Goal: Transaction & Acquisition: Purchase product/service

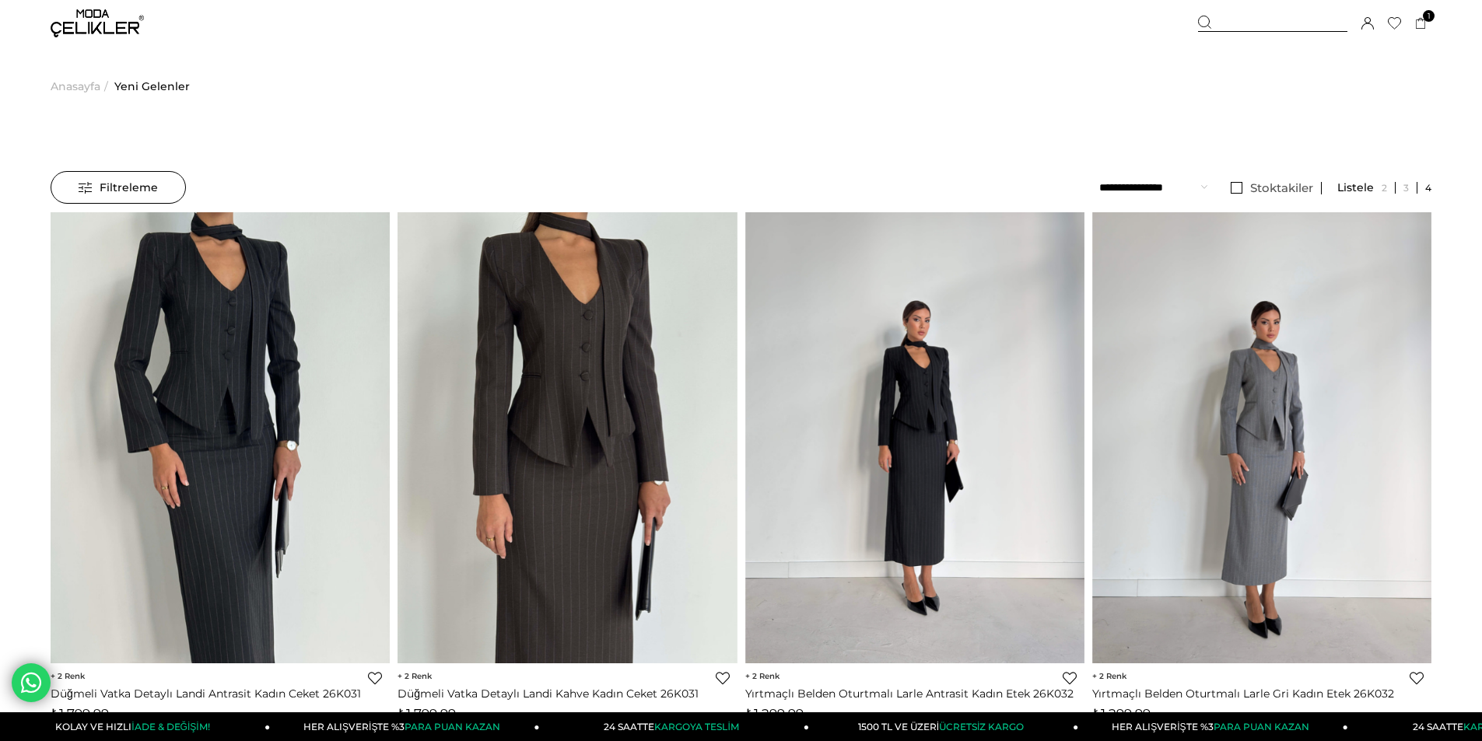
drag, startPoint x: 75, startPoint y: 86, endPoint x: 320, endPoint y: 155, distance: 254.6
click at [75, 86] on span "Anasayfa" at bounding box center [76, 86] width 50 height 79
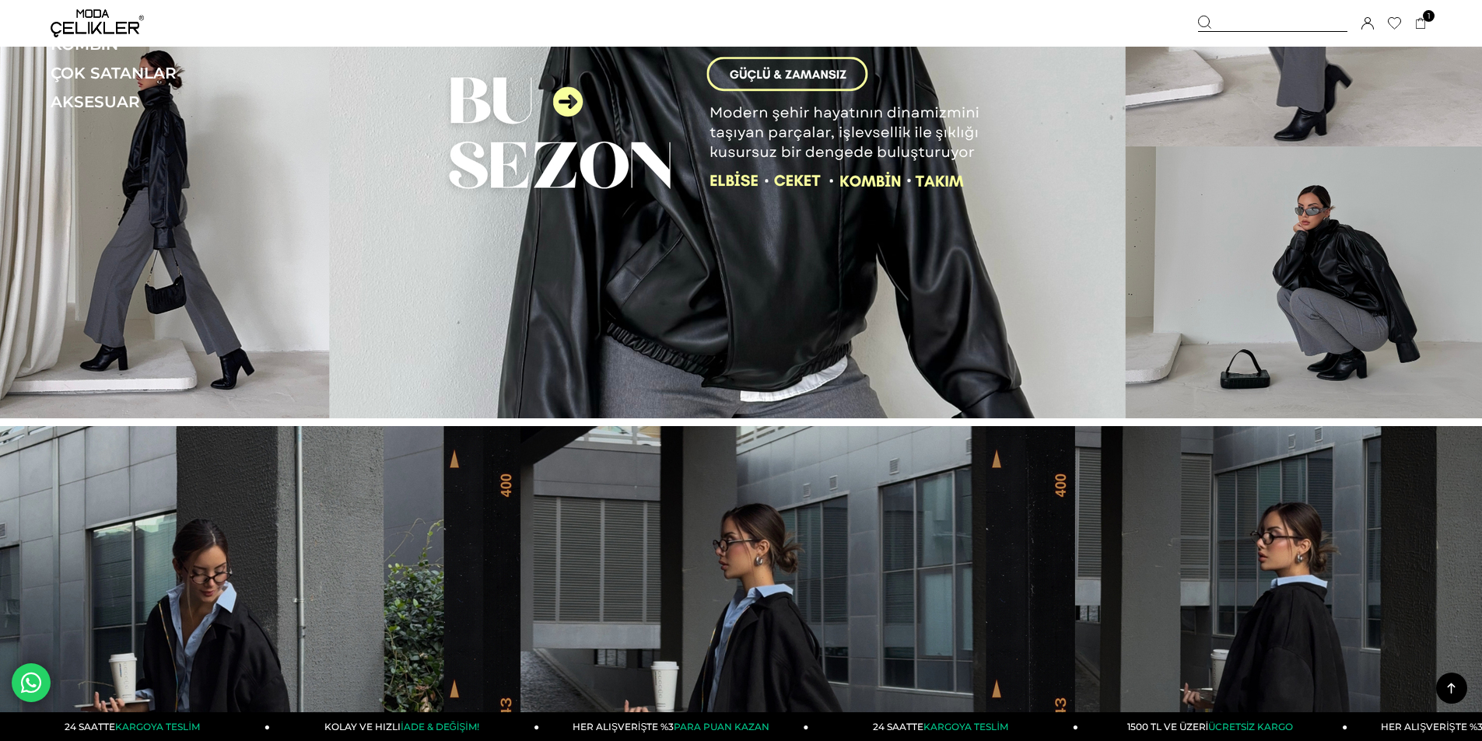
scroll to position [78, 0]
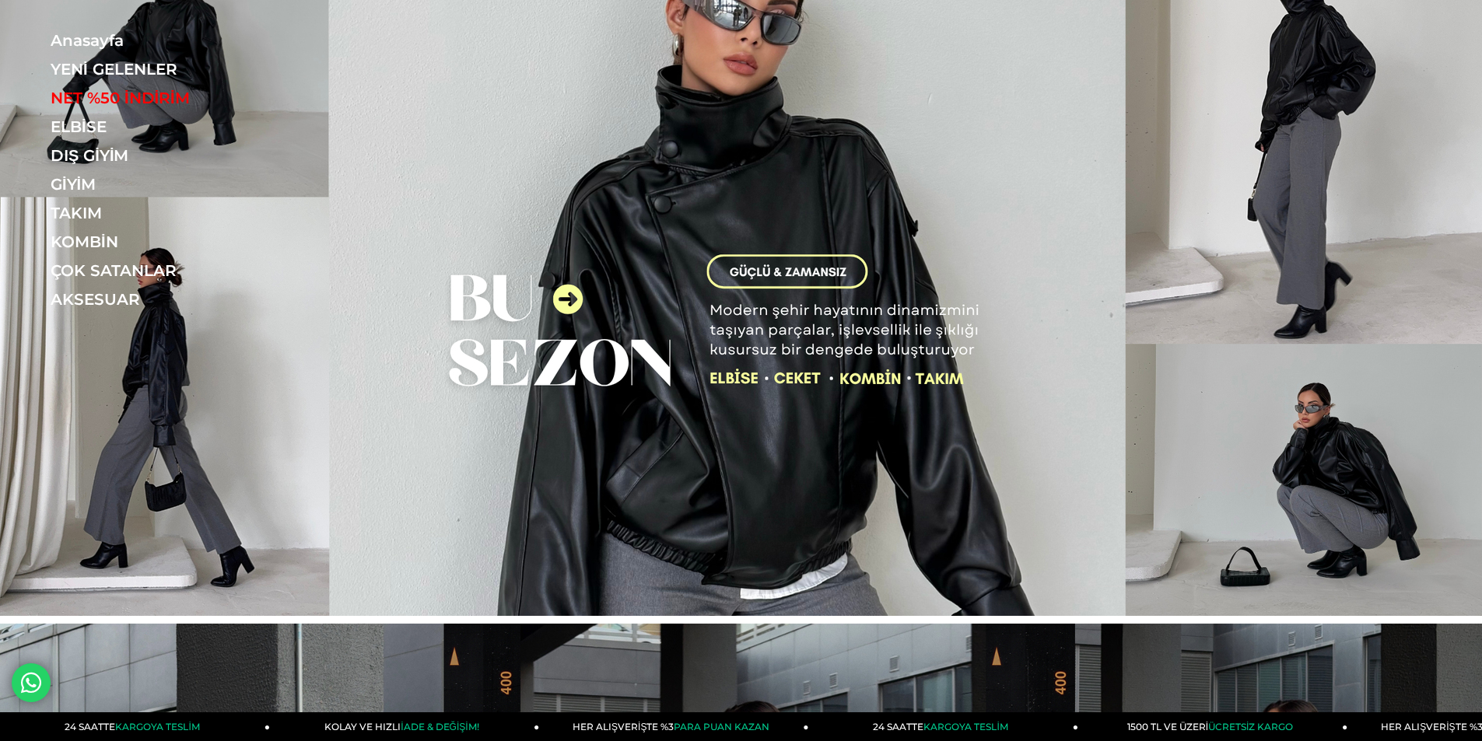
click at [758, 275] on img at bounding box center [741, 269] width 1482 height 694
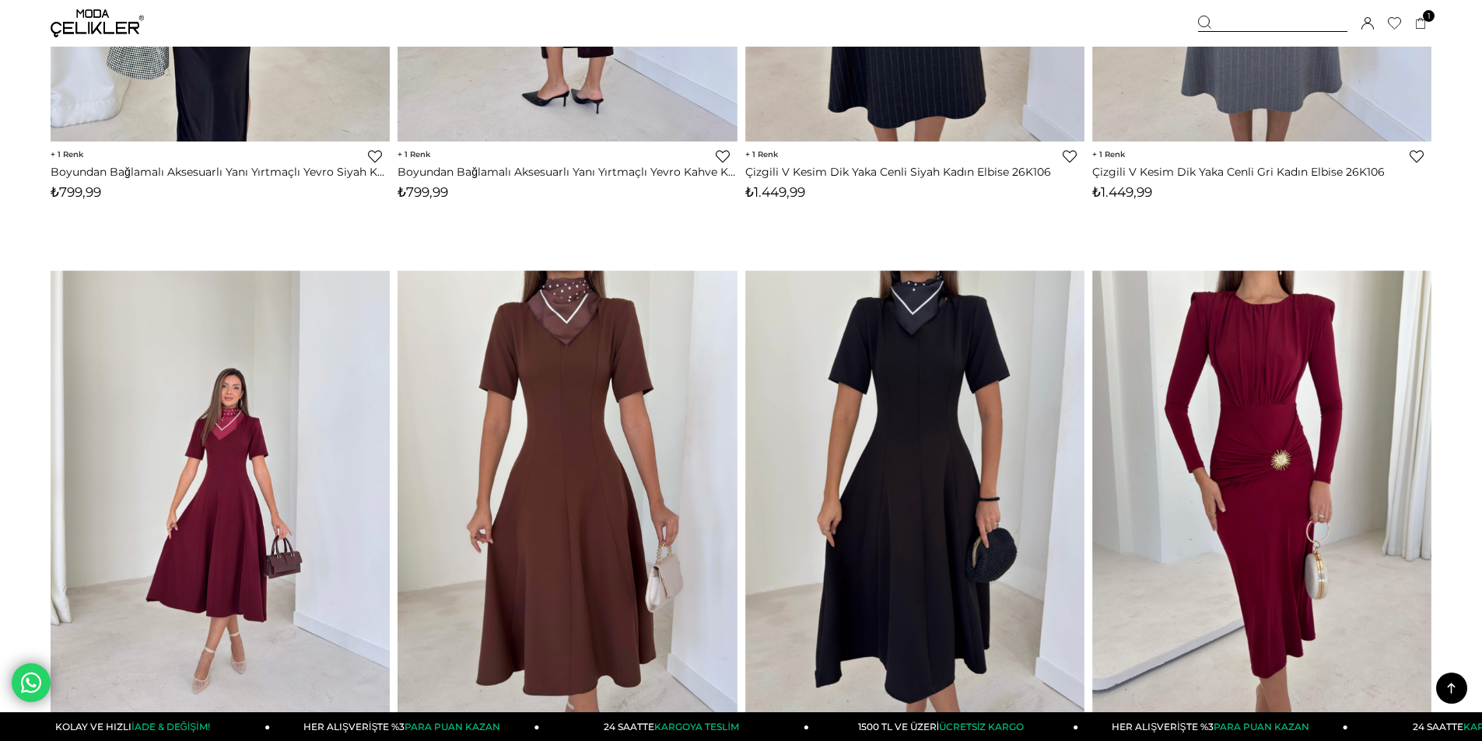
scroll to position [467, 0]
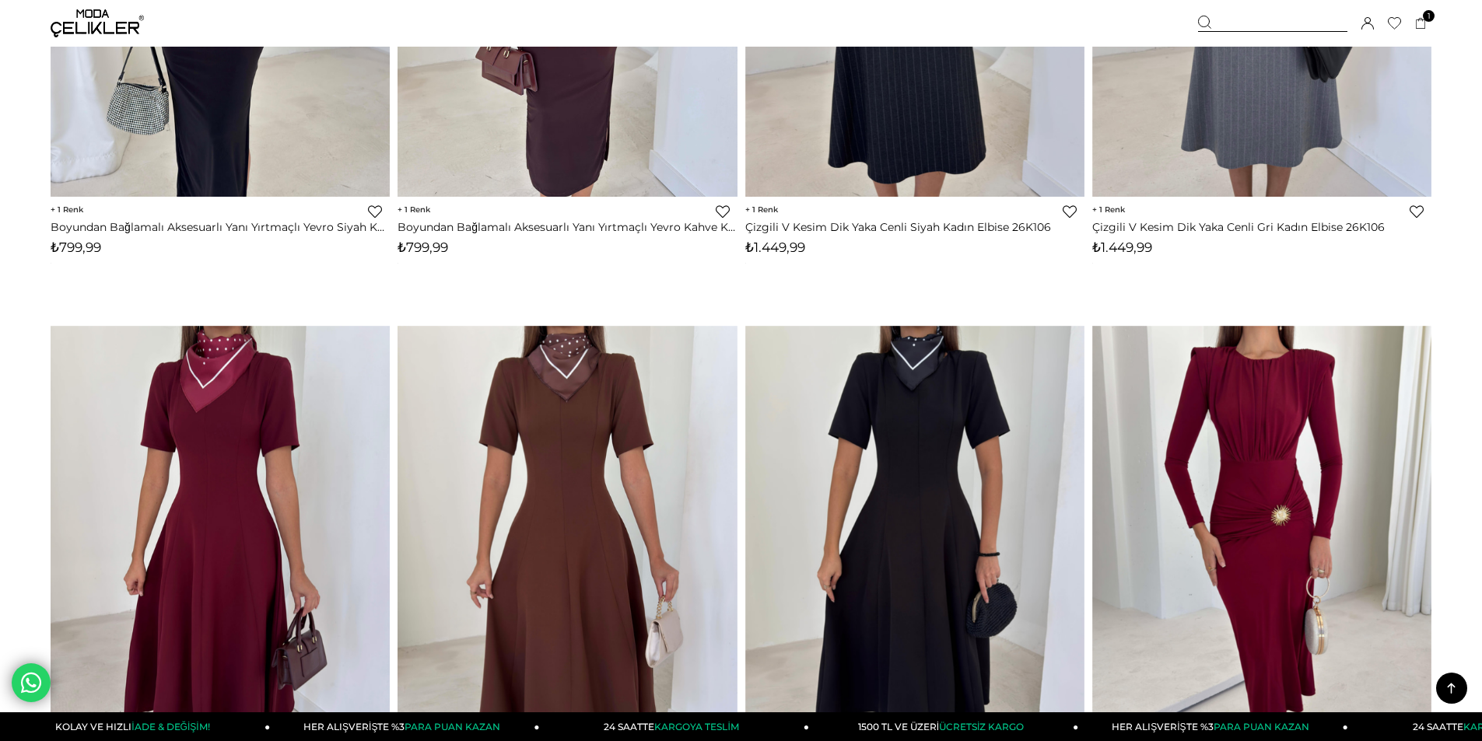
click at [1244, 21] on div at bounding box center [1272, 24] width 149 height 16
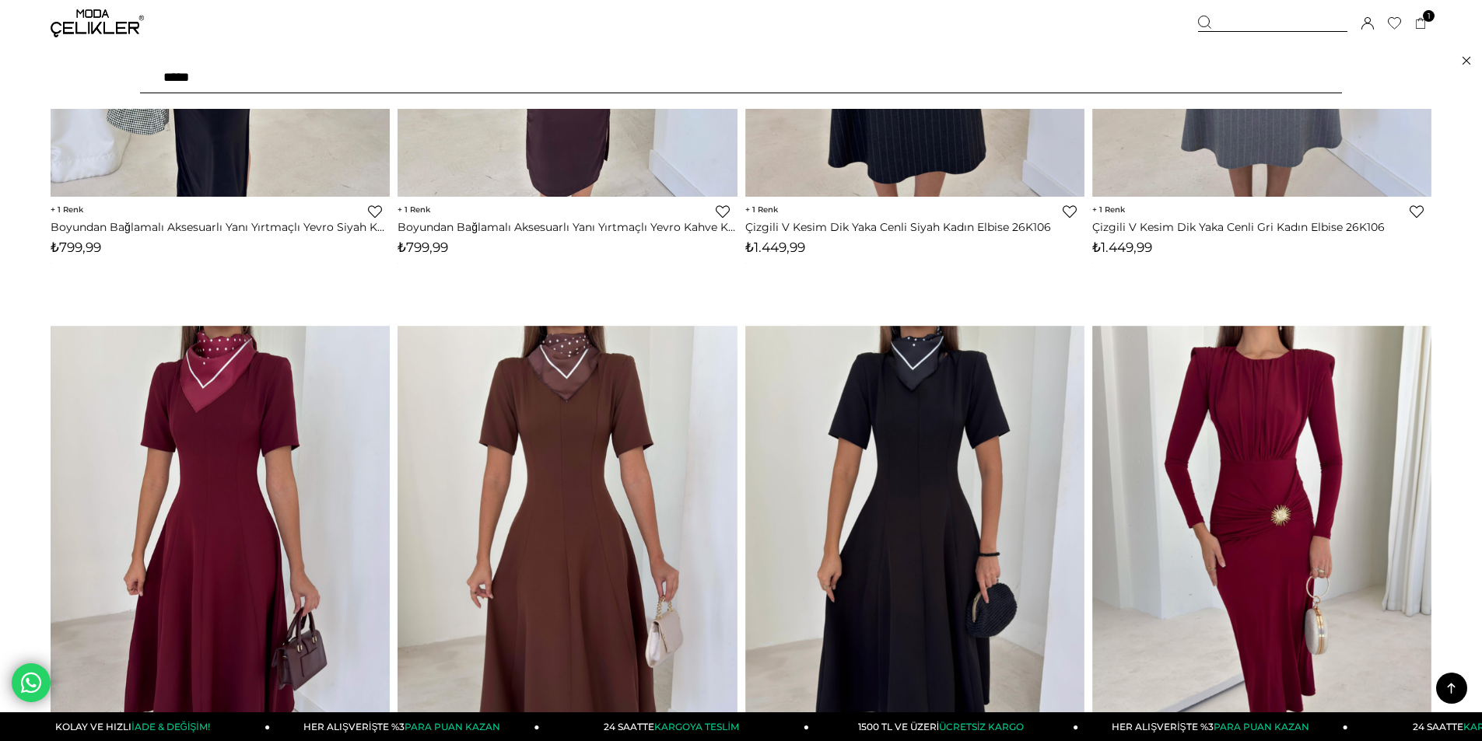
click at [1202, 13] on div "Sepetim 1 Ürün ₺399,99 Halter Yaka Göğüs Kısmı Pencereli Ferrar Siyah Kadın Kad…" at bounding box center [1314, 23] width 233 height 47
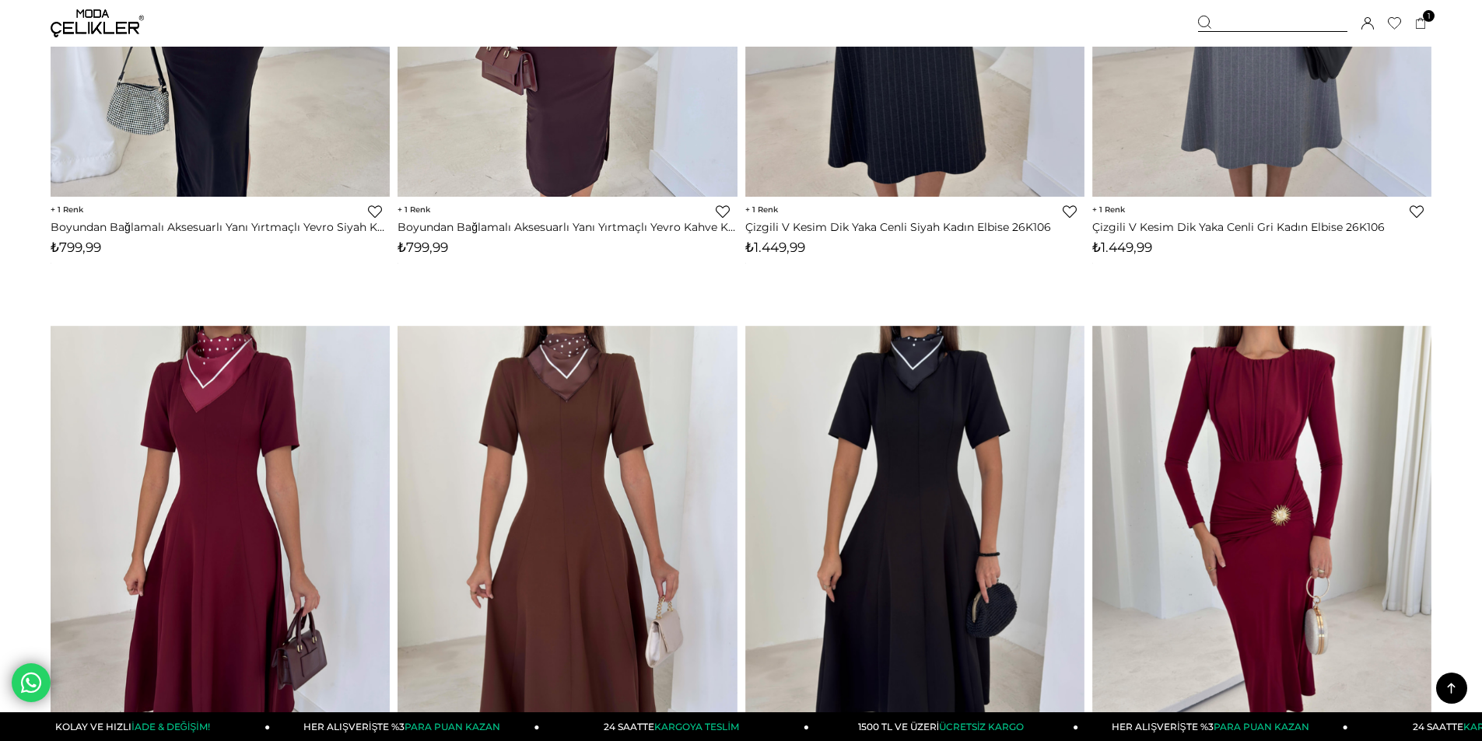
click at [1209, 27] on icon at bounding box center [1205, 23] width 14 height 14
drag, startPoint x: 1201, startPoint y: 17, endPoint x: 1223, endPoint y: 24, distance: 23.6
click at [1201, 19] on icon at bounding box center [1205, 23] width 14 height 14
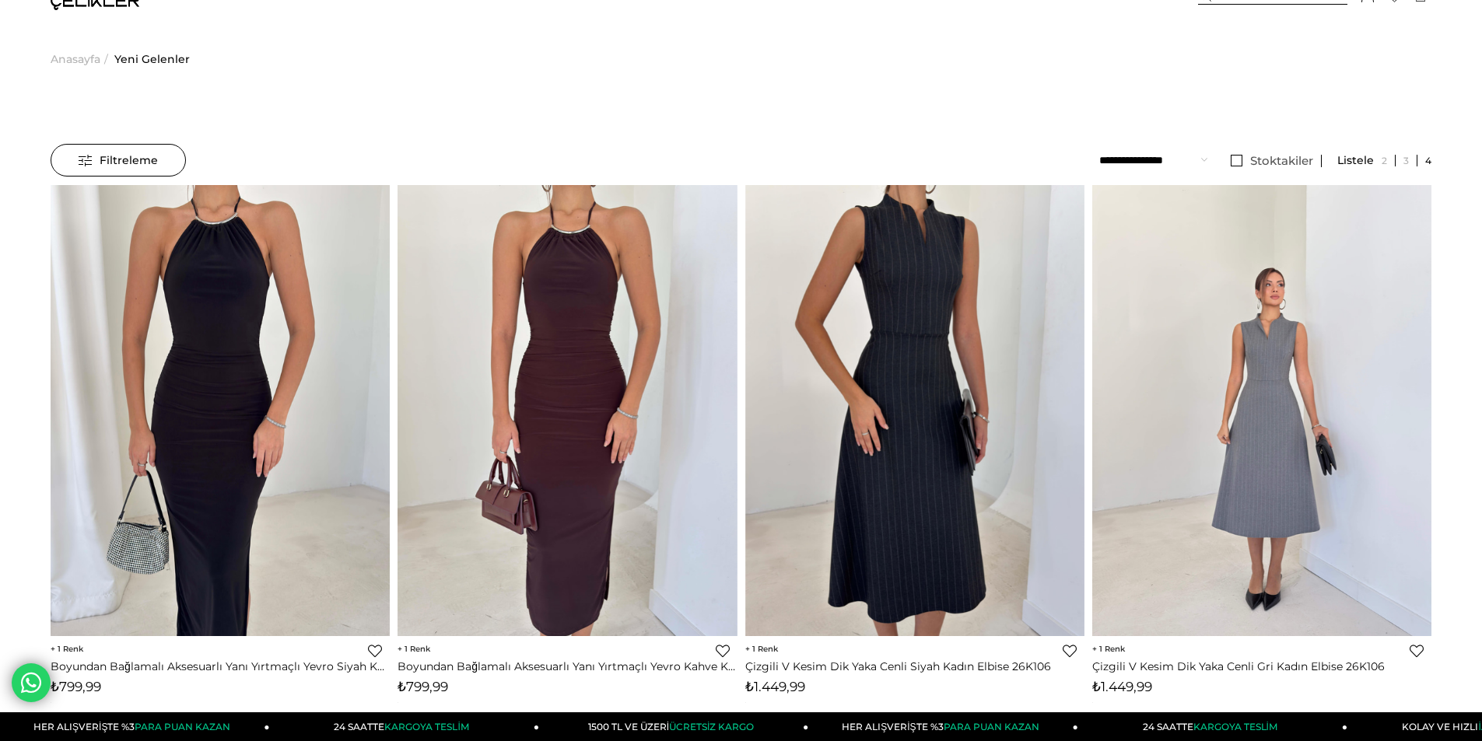
scroll to position [0, 0]
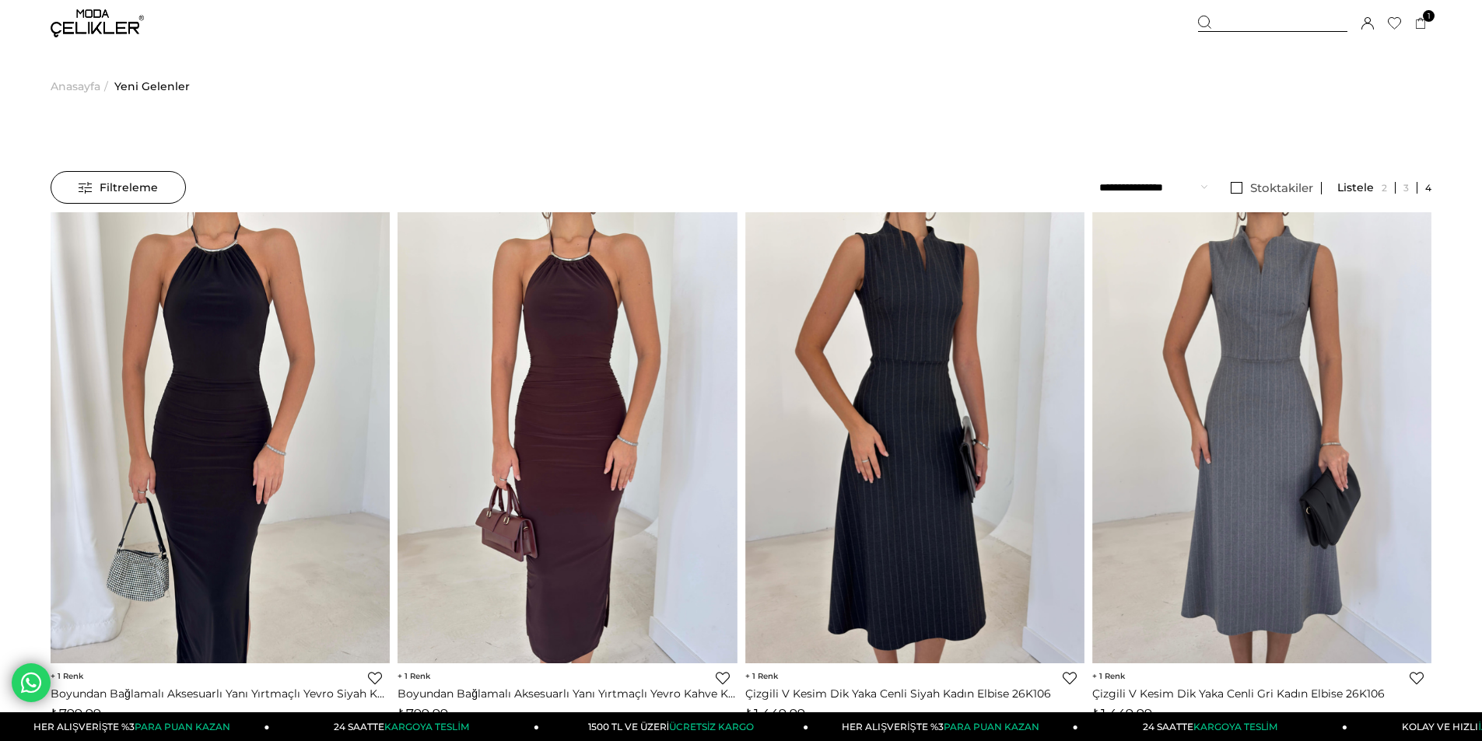
click at [1207, 23] on icon at bounding box center [1205, 23] width 14 height 14
click at [1199, 30] on div at bounding box center [1205, 24] width 14 height 16
click at [1201, 25] on icon at bounding box center [1205, 23] width 14 height 14
click at [86, 86] on span "Anasayfa" at bounding box center [76, 86] width 50 height 79
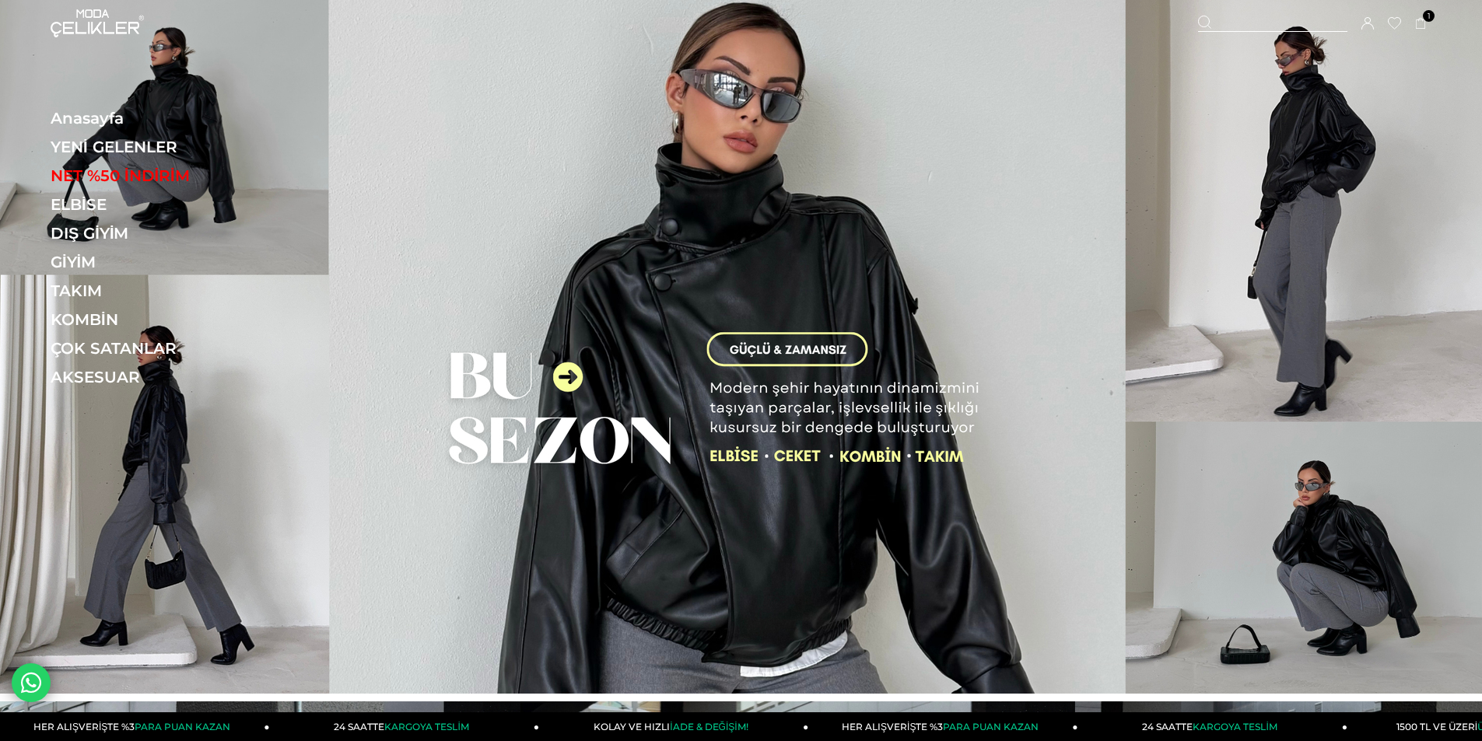
click at [1248, 22] on div at bounding box center [1272, 24] width 149 height 16
type input "*****"
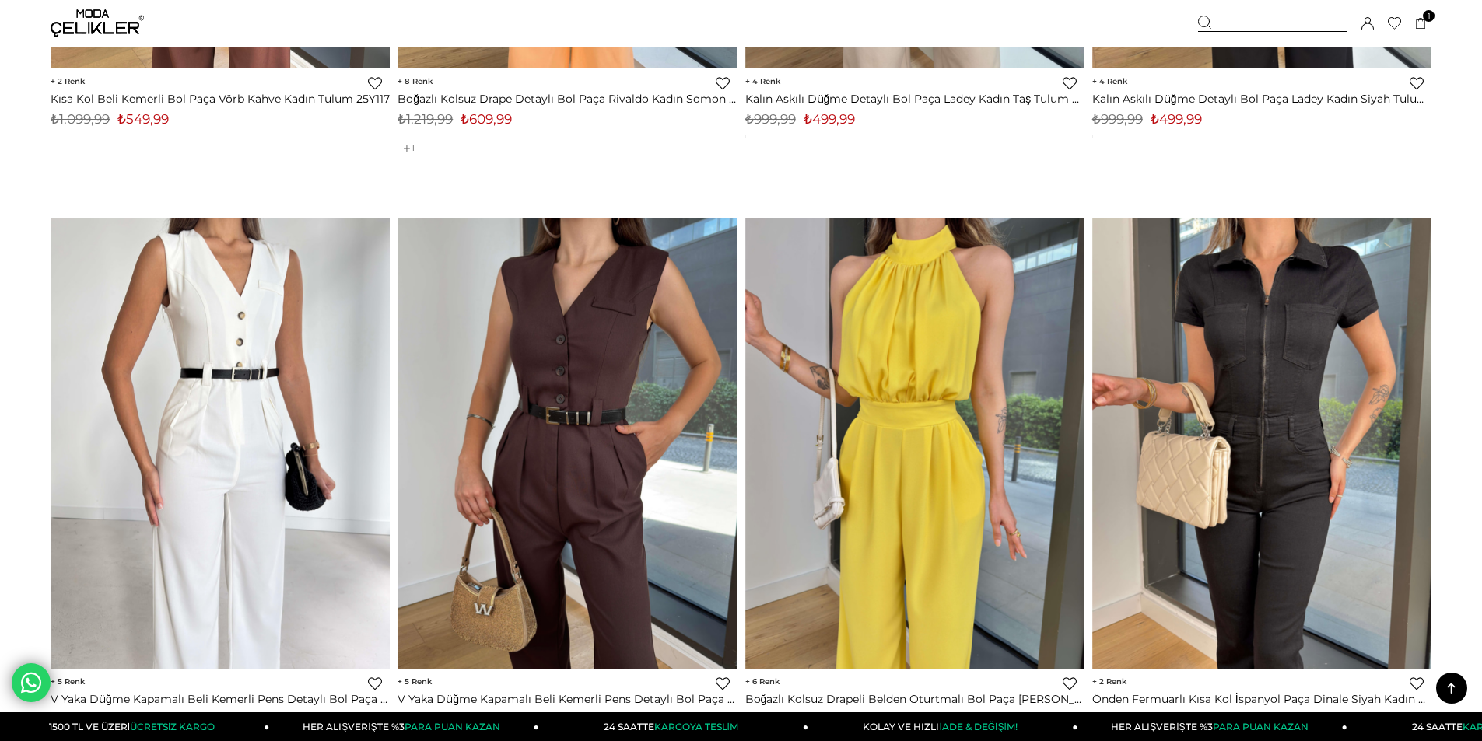
scroll to position [3578, 0]
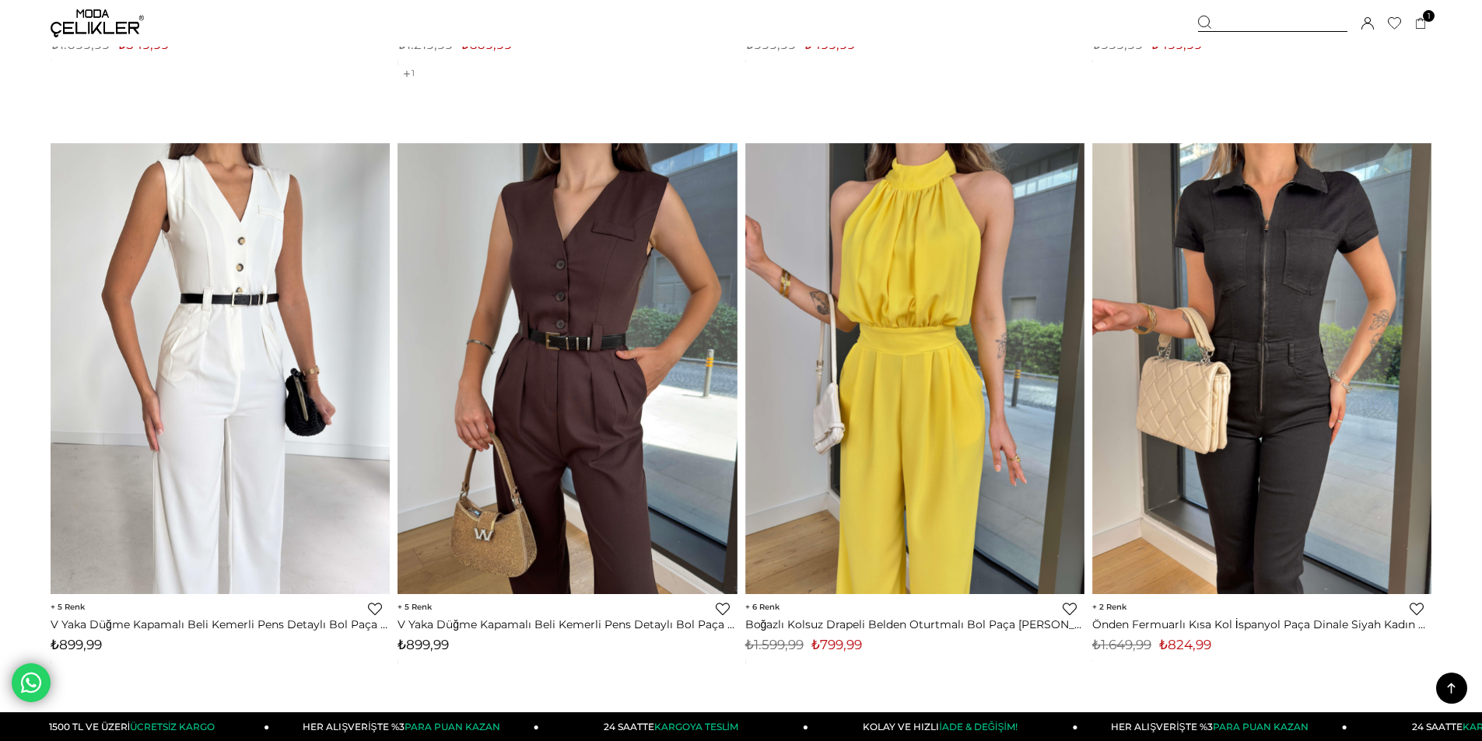
click at [607, 416] on img at bounding box center [566, 369] width 339 height 452
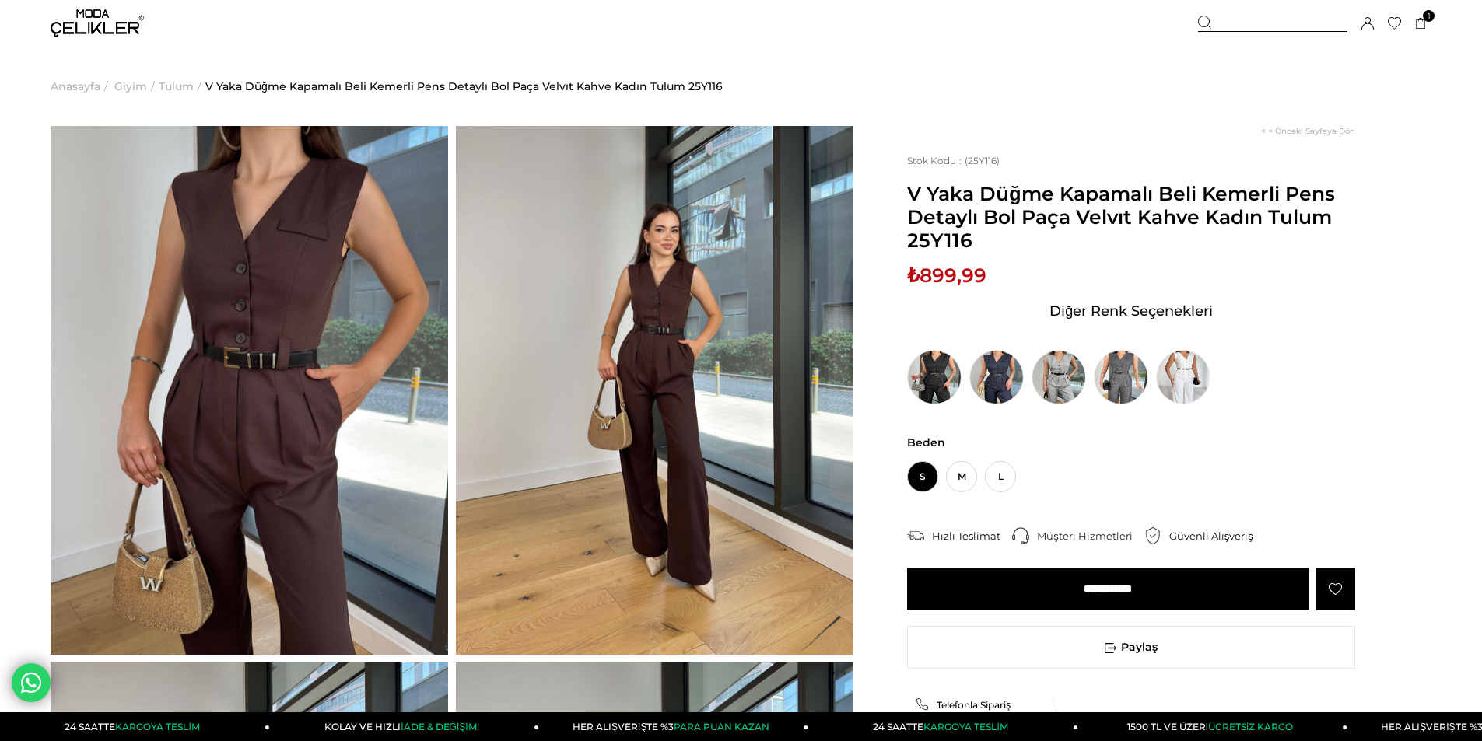
click at [629, 348] on img at bounding box center [654, 390] width 397 height 529
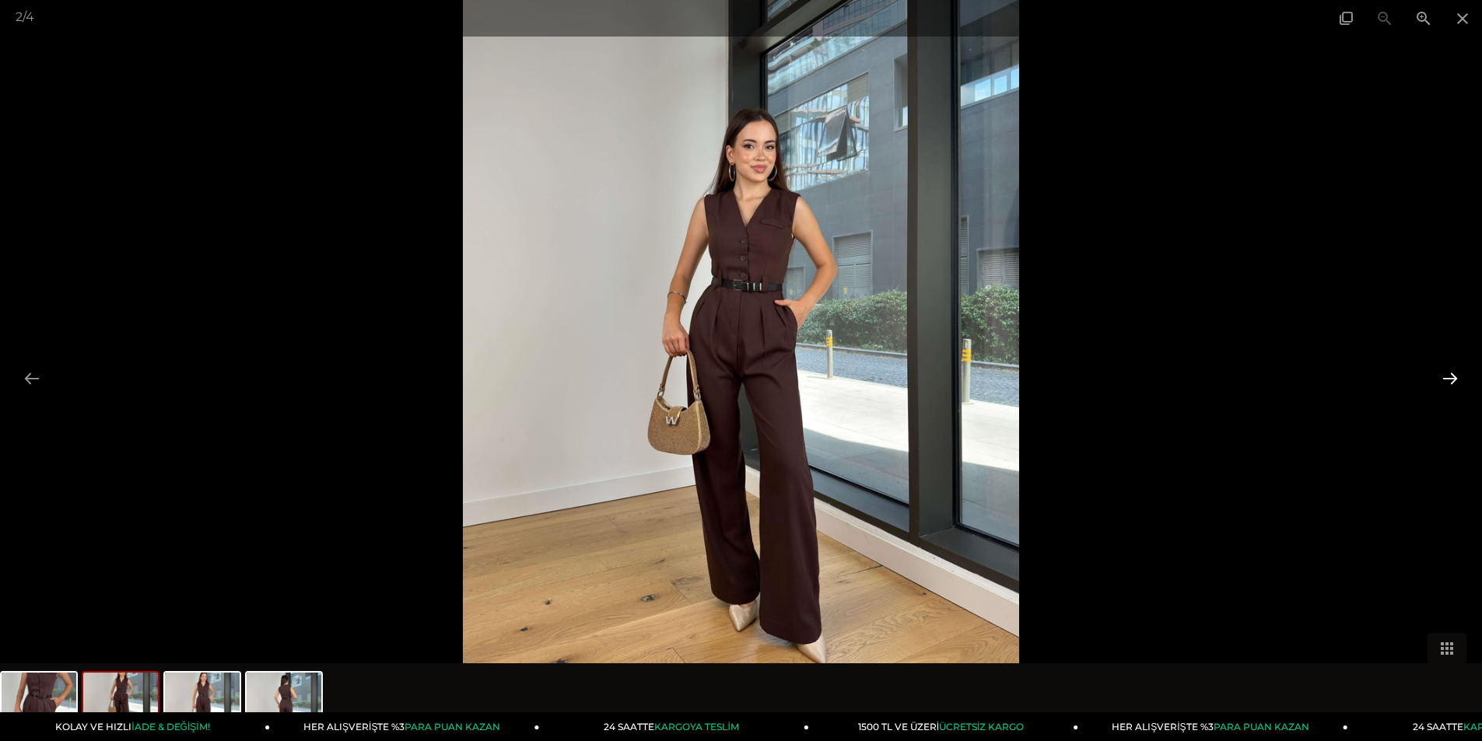
click at [1451, 373] on button at bounding box center [1449, 378] width 33 height 30
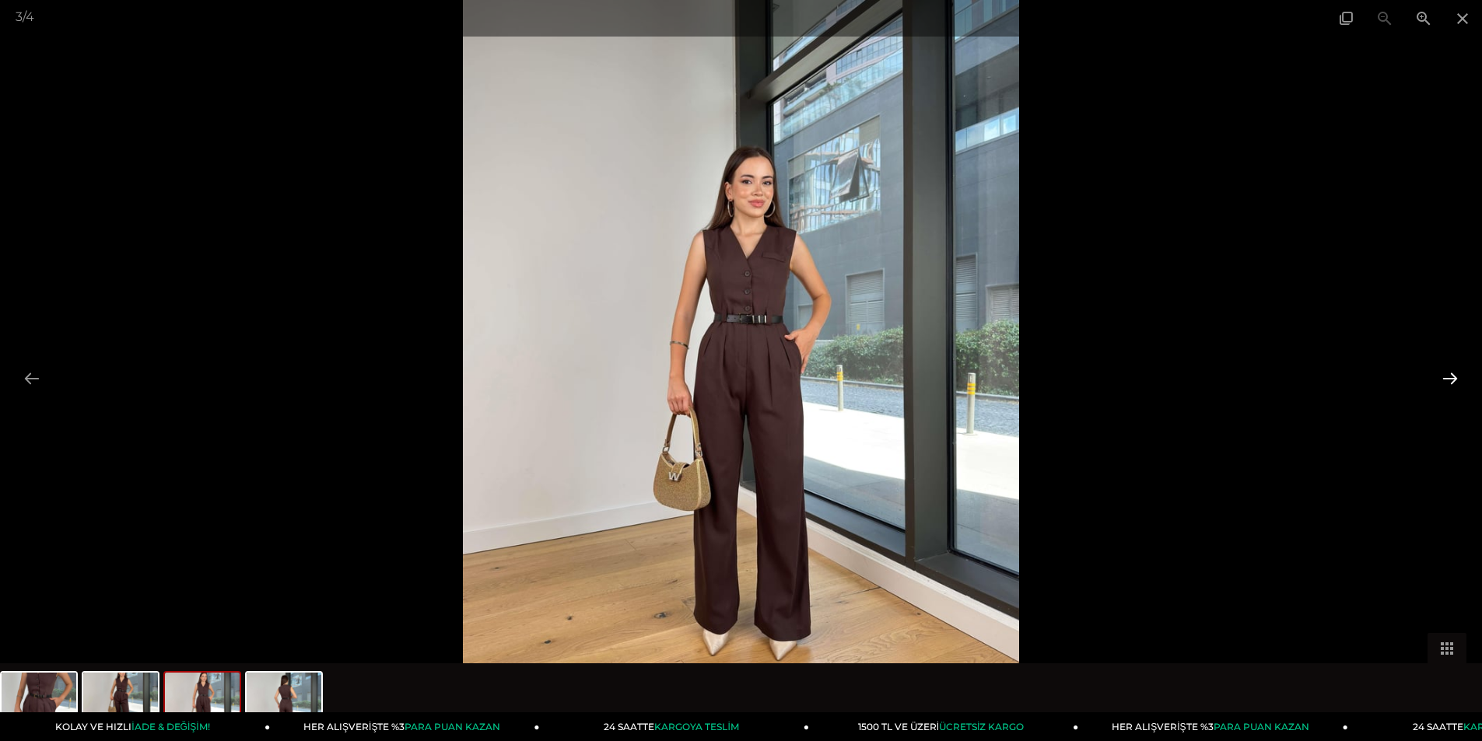
click at [1451, 372] on button at bounding box center [1449, 378] width 33 height 30
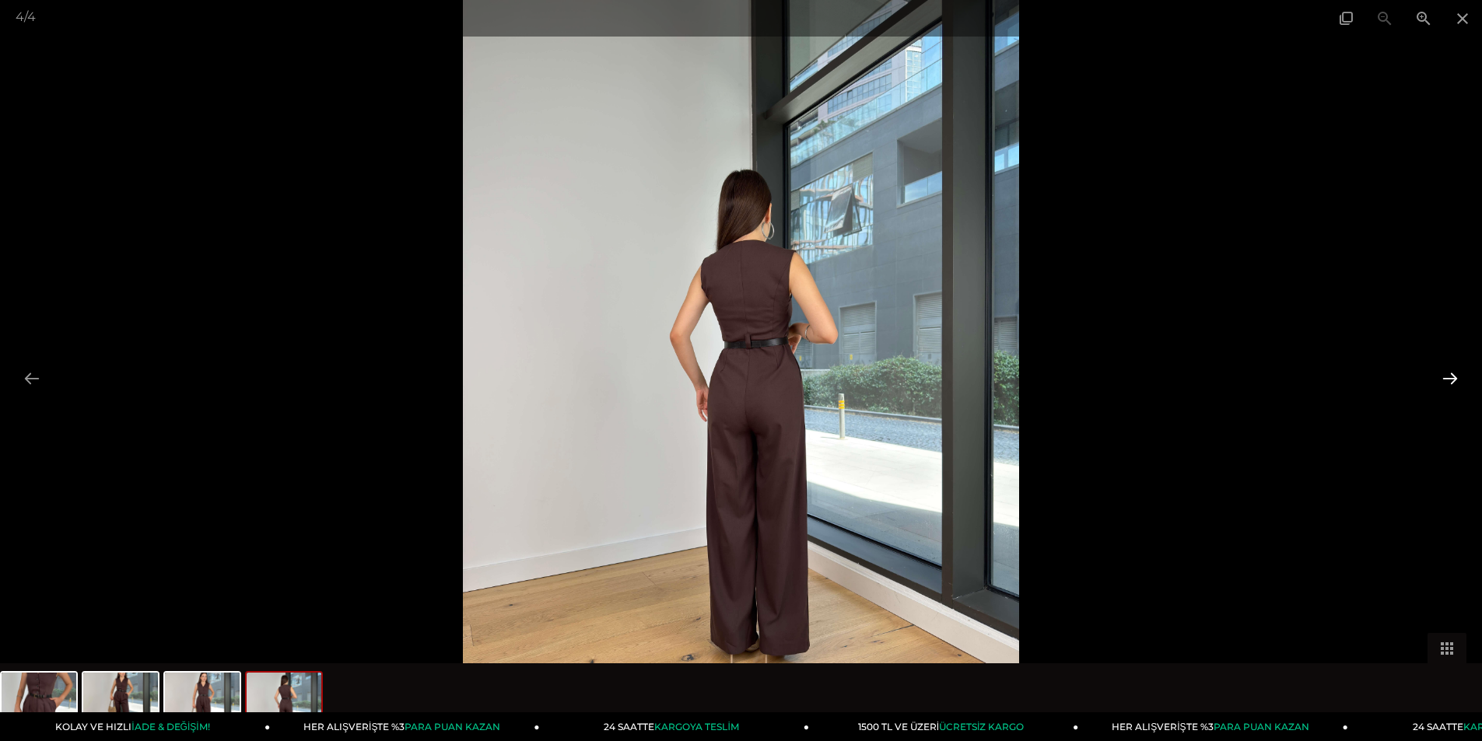
click at [1451, 372] on button at bounding box center [1449, 378] width 33 height 30
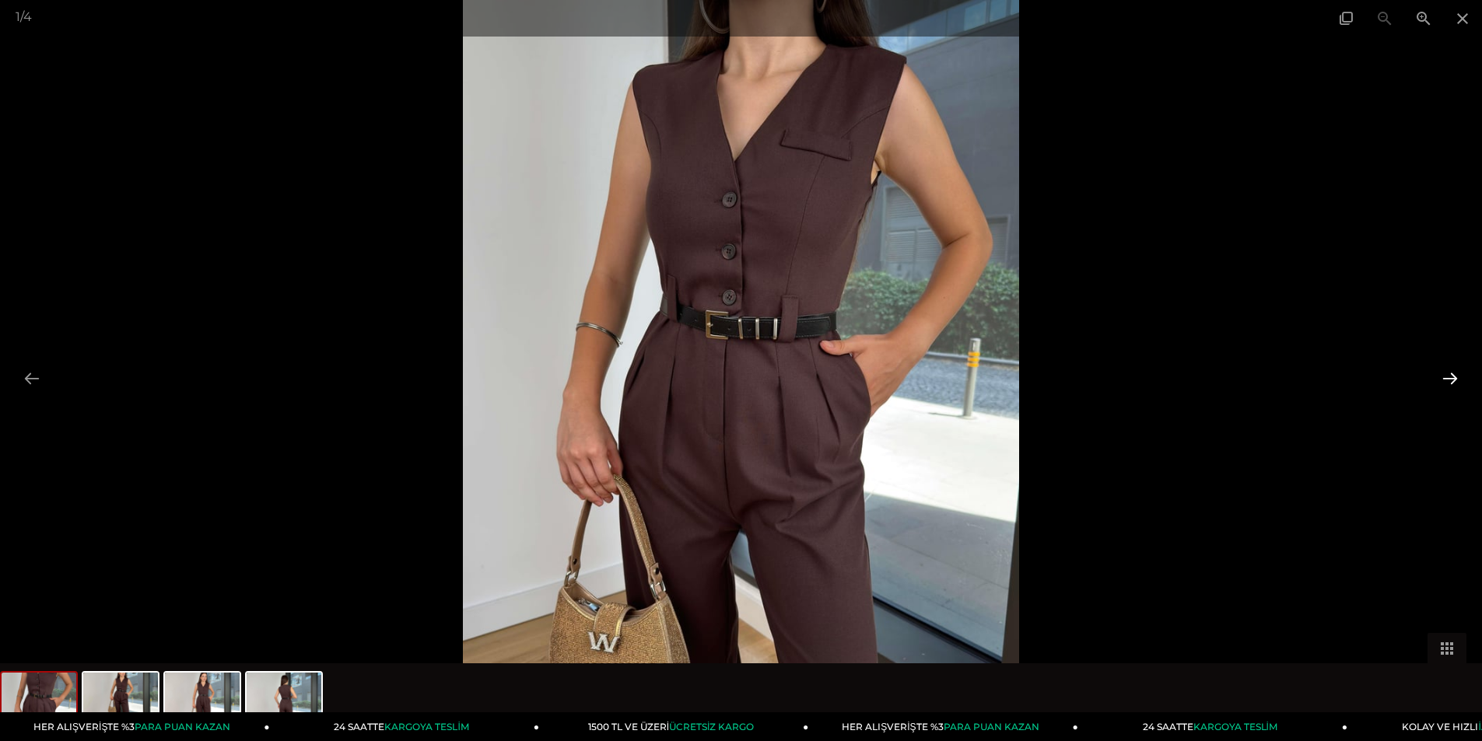
click at [1451, 372] on button at bounding box center [1449, 378] width 33 height 30
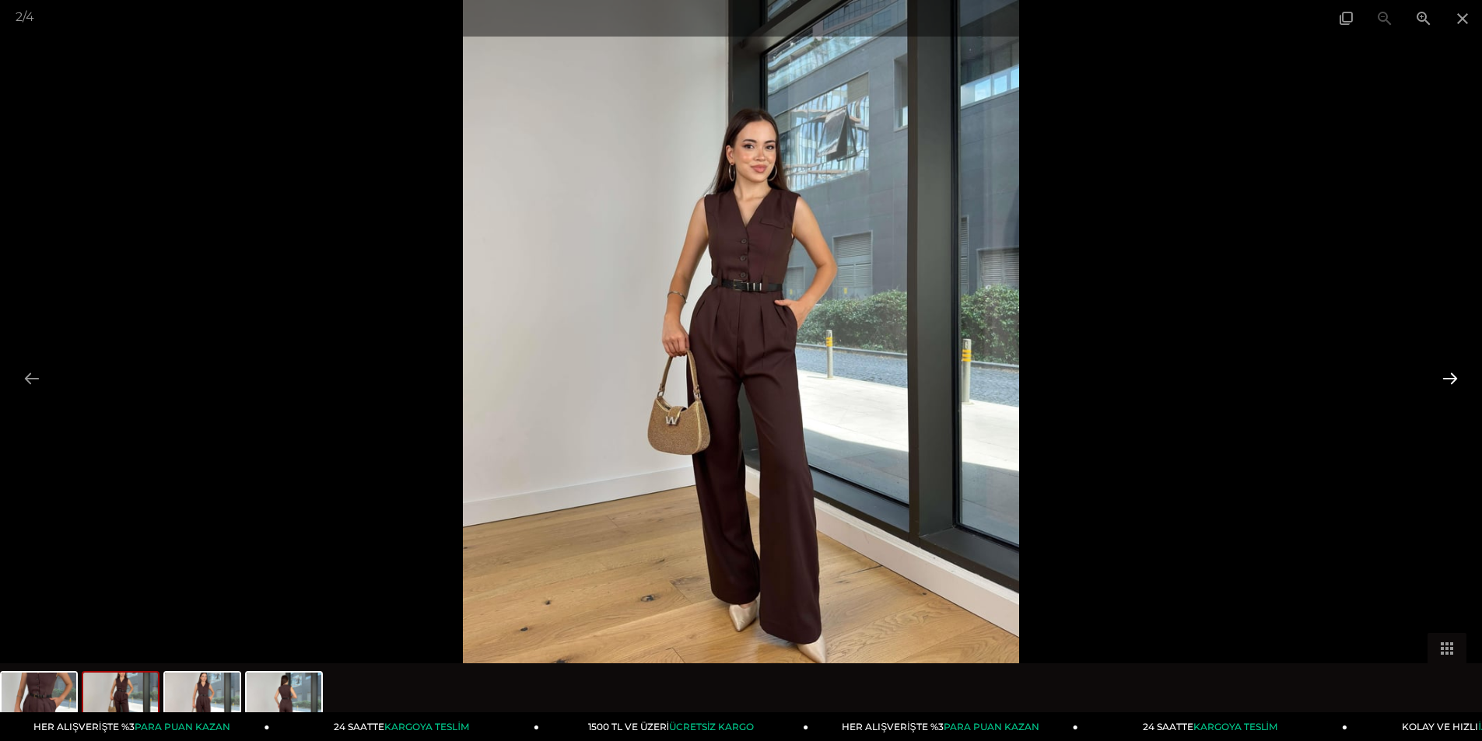
click at [1451, 372] on button at bounding box center [1449, 378] width 33 height 30
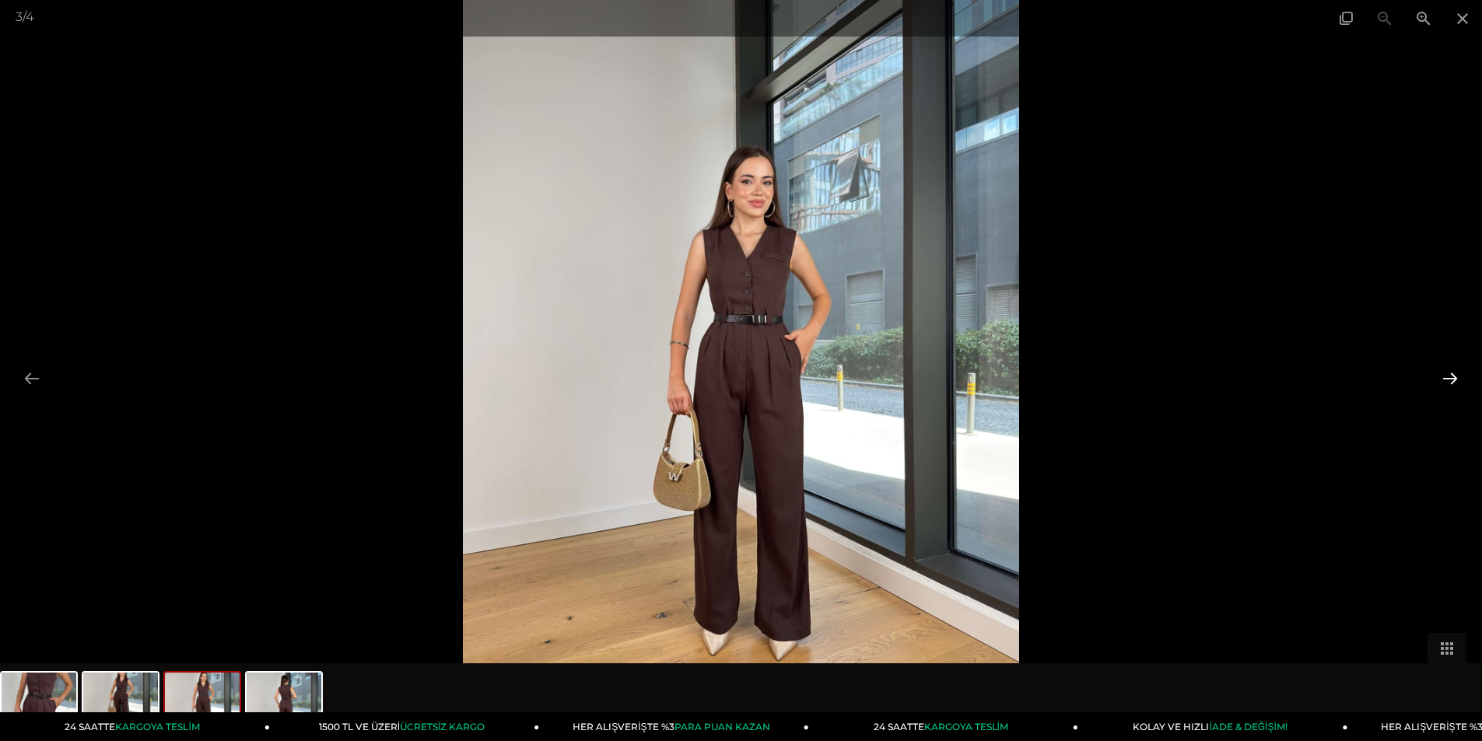
click at [1451, 372] on button at bounding box center [1449, 378] width 33 height 30
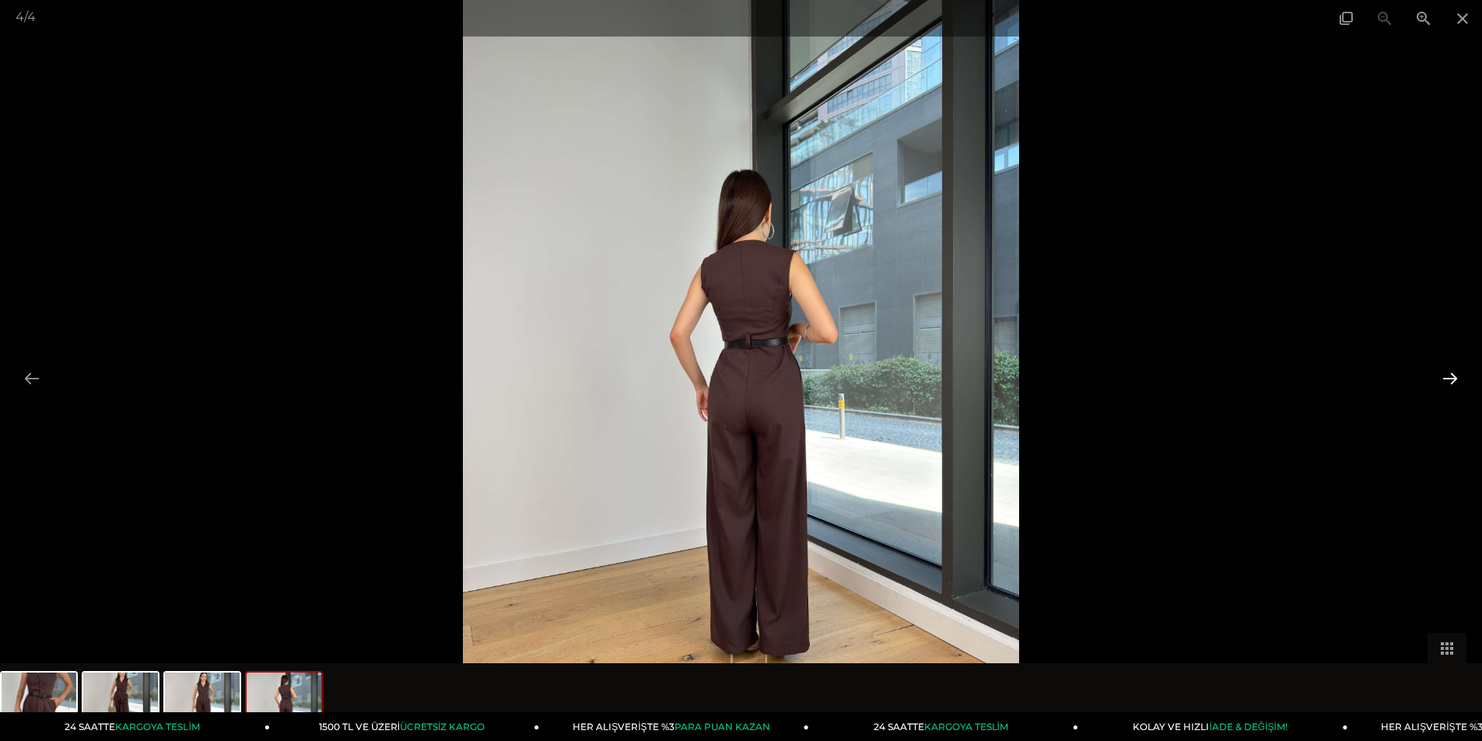
click at [1451, 373] on button at bounding box center [1449, 378] width 33 height 30
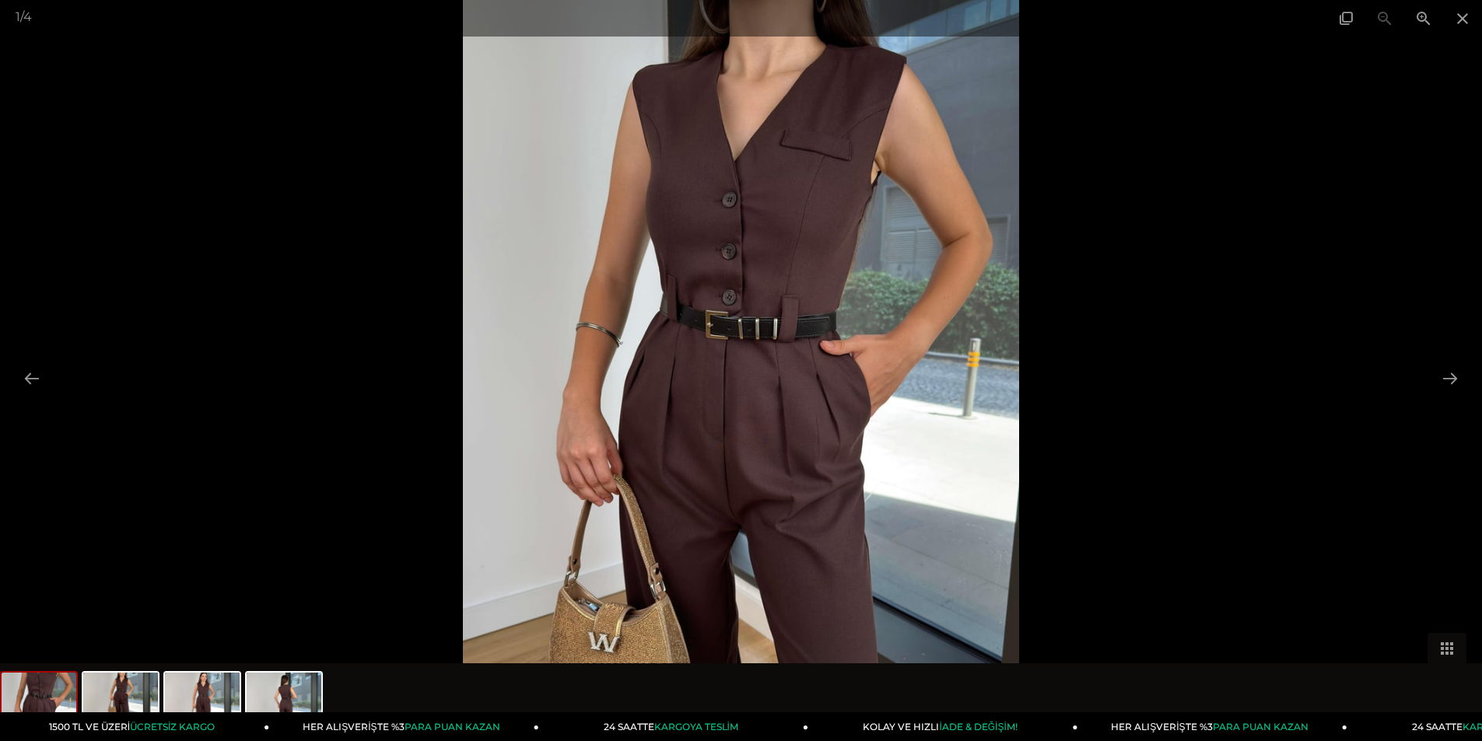
scroll to position [311, 0]
click at [1459, 24] on span at bounding box center [1462, 18] width 39 height 37
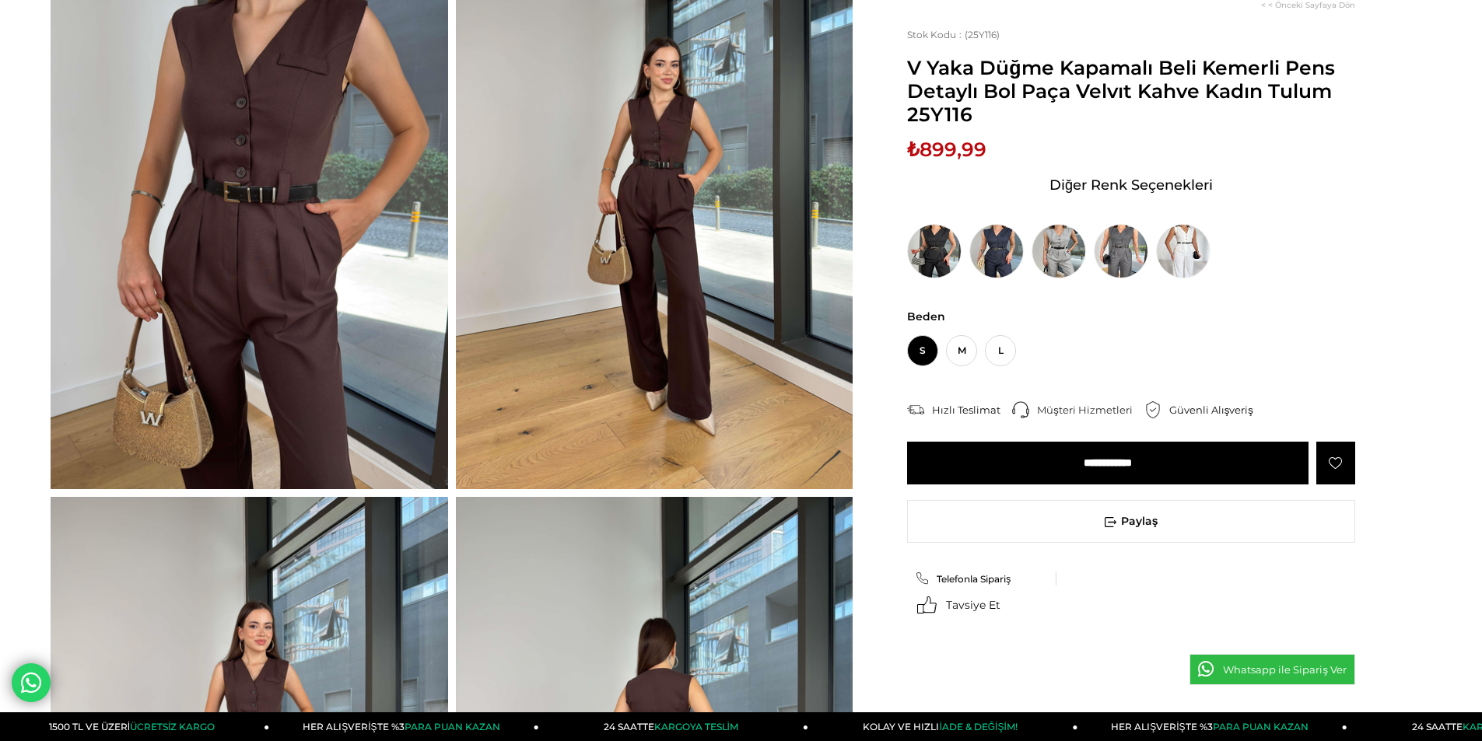
scroll to position [544, 0]
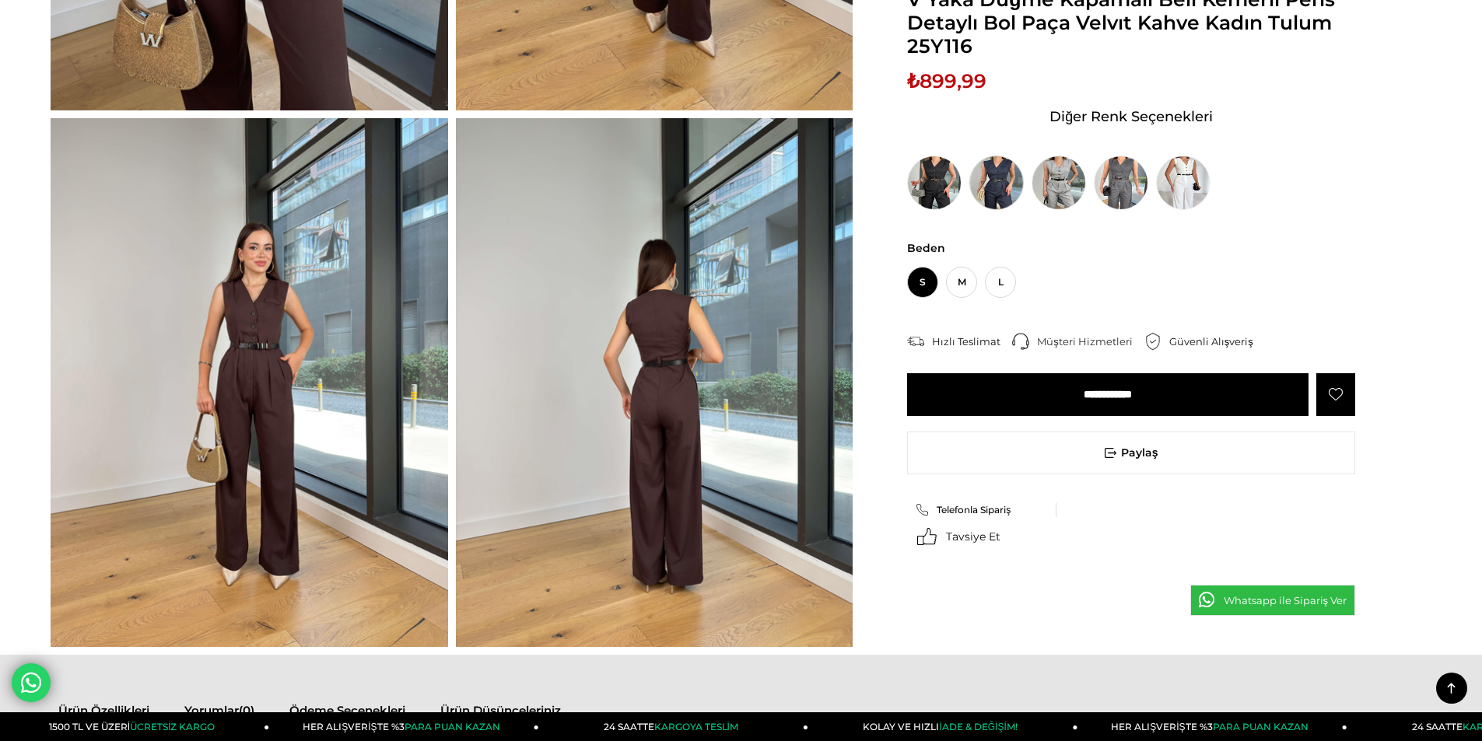
click at [999, 187] on img at bounding box center [996, 183] width 54 height 54
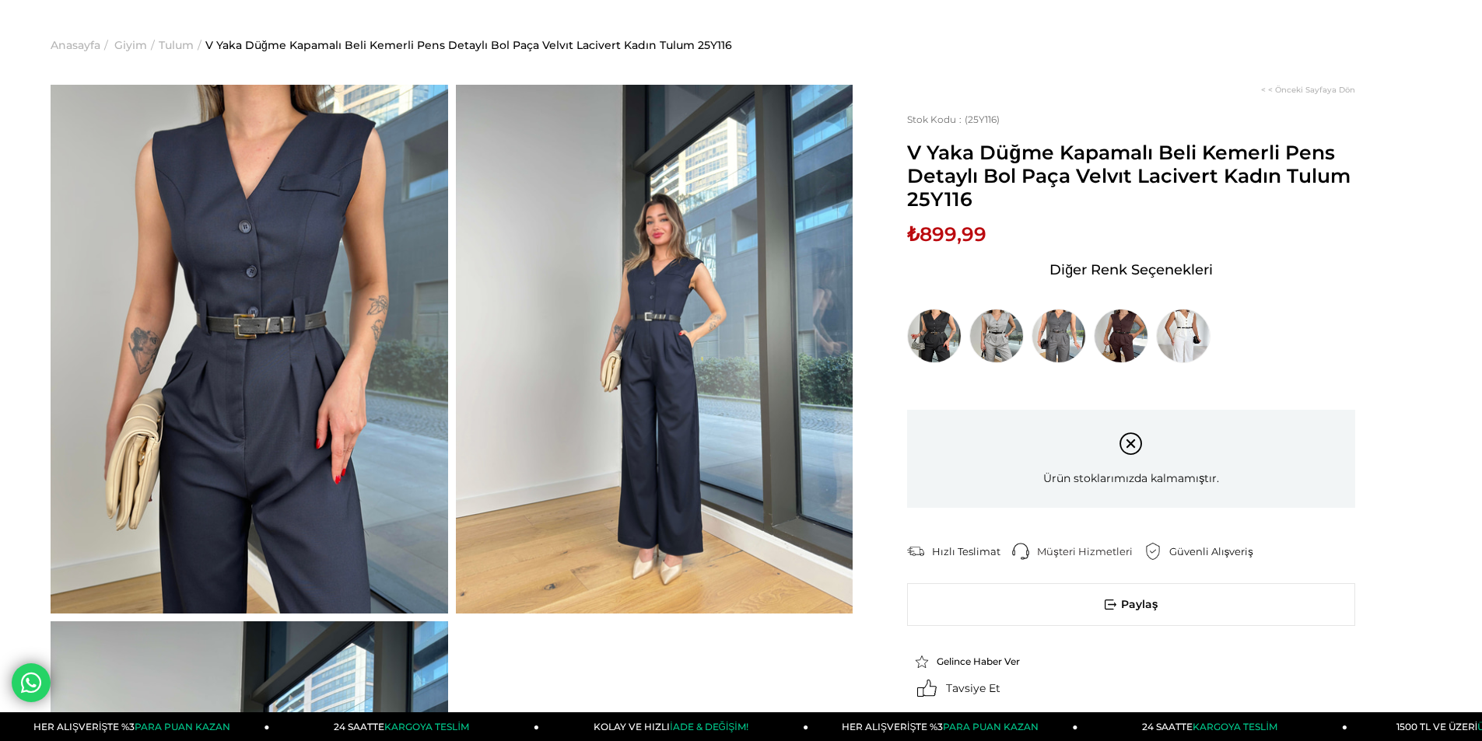
scroll to position [78, 0]
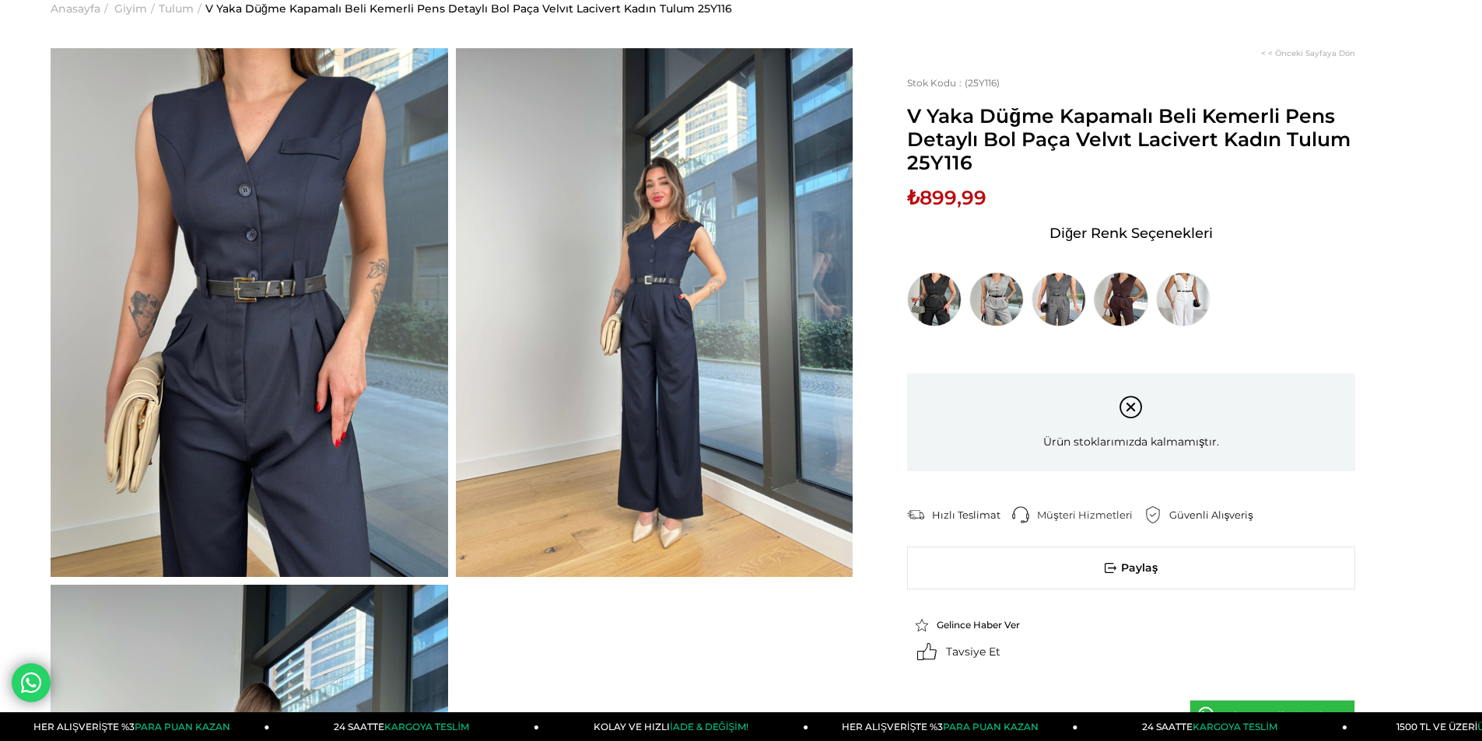
click at [1113, 294] on img at bounding box center [1121, 299] width 54 height 54
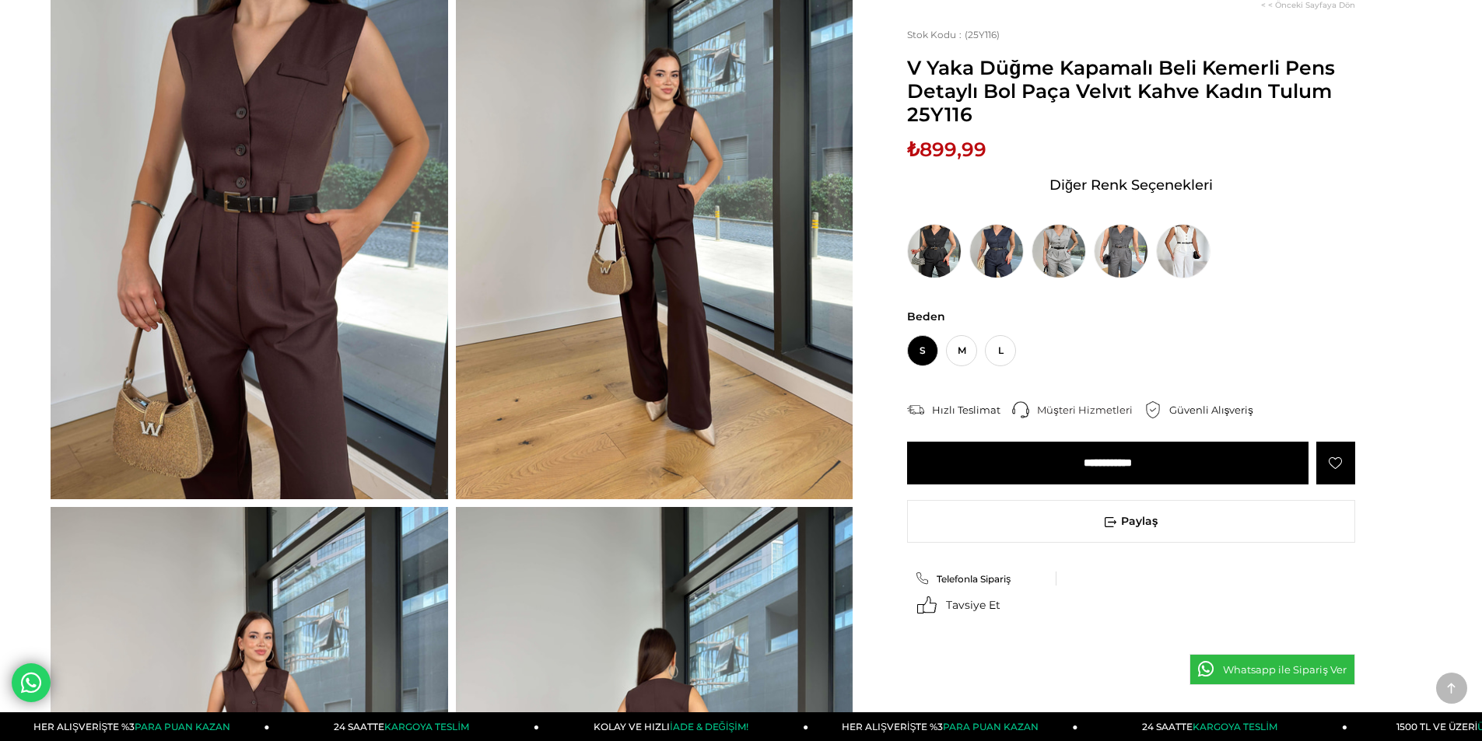
scroll to position [389, 0]
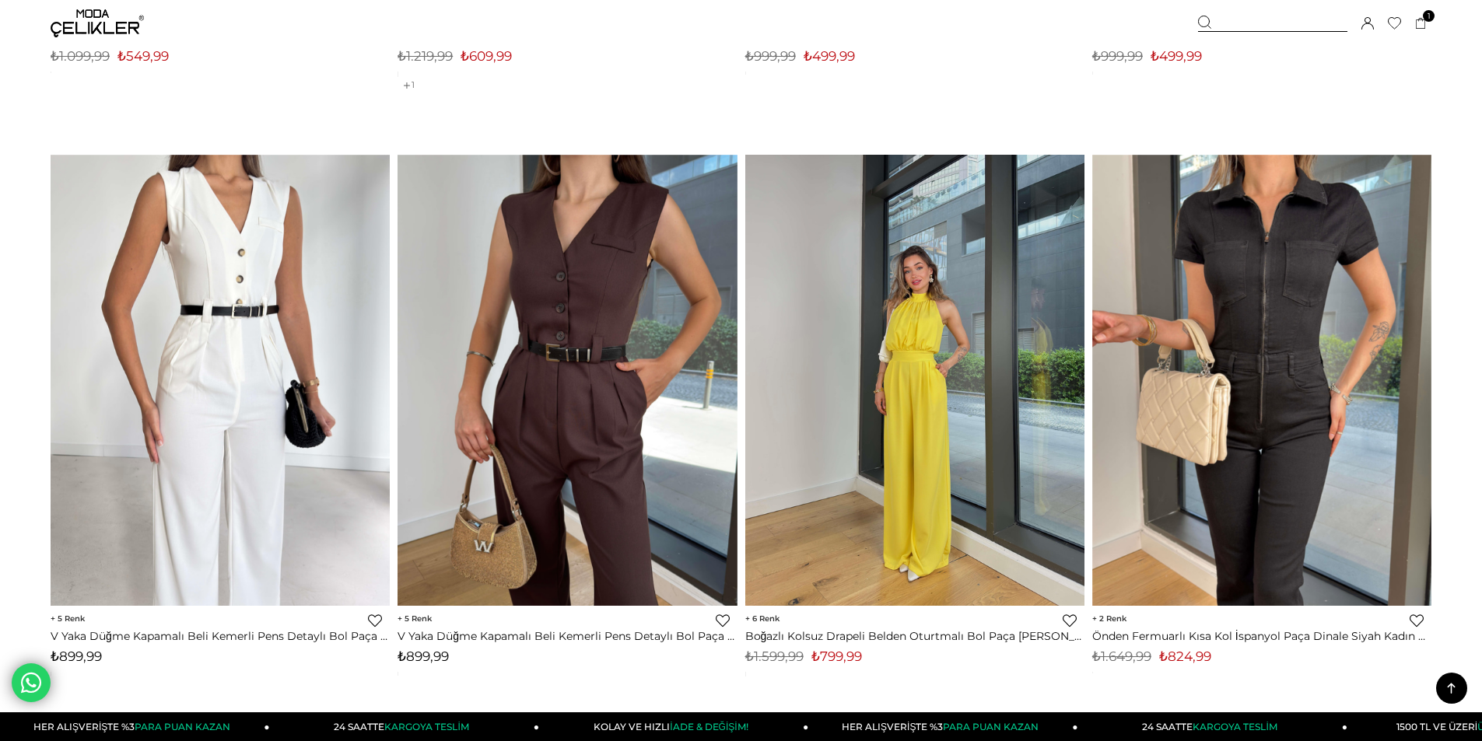
scroll to position [3721, 0]
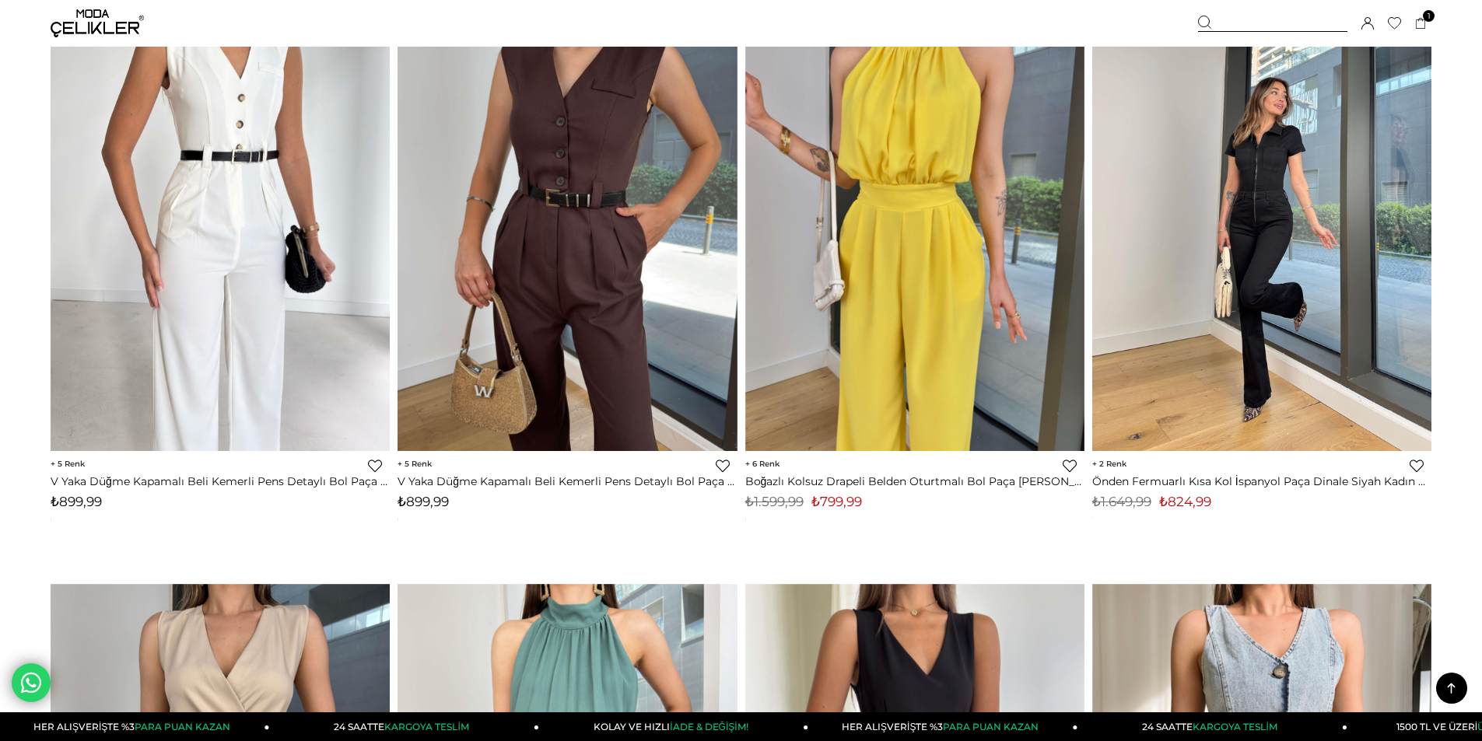
click at [1273, 219] on img at bounding box center [1261, 226] width 339 height 452
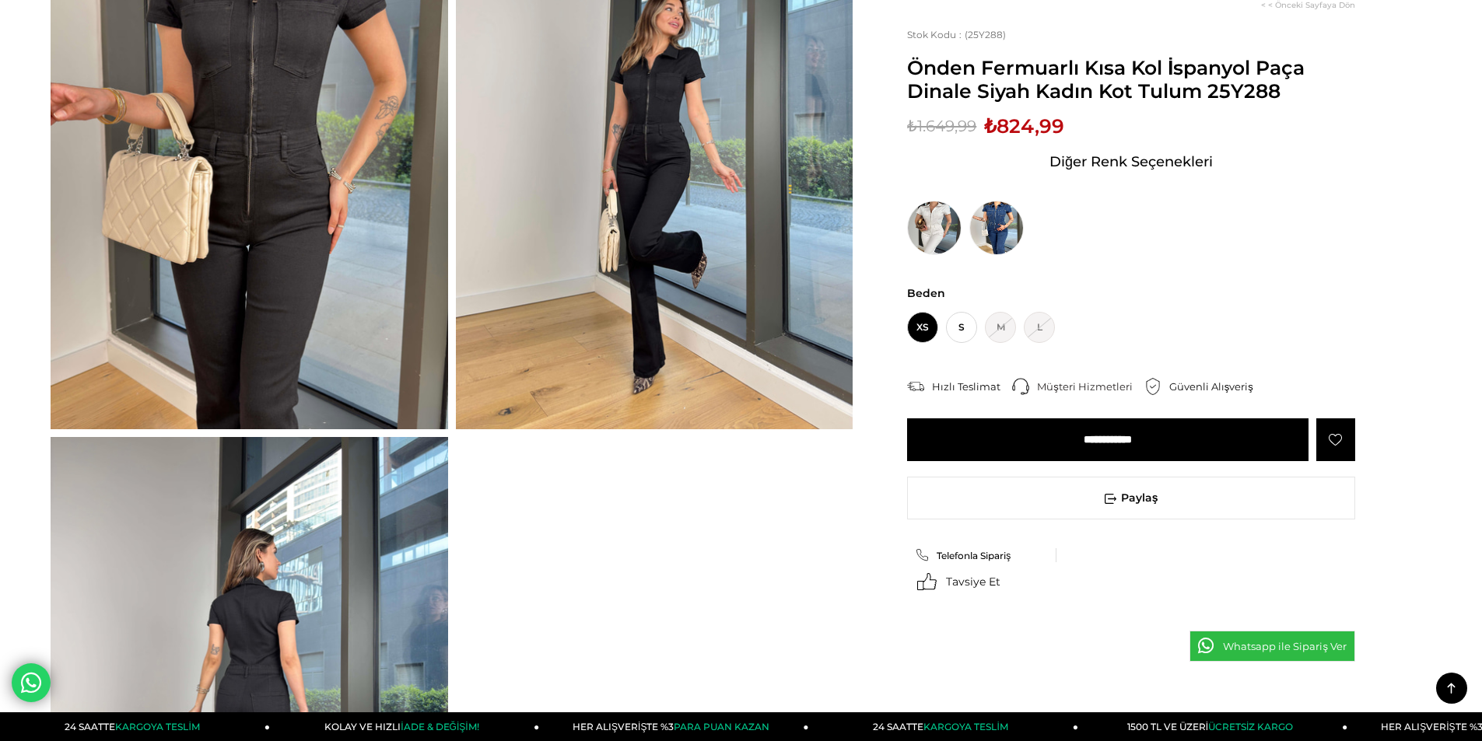
scroll to position [78, 0]
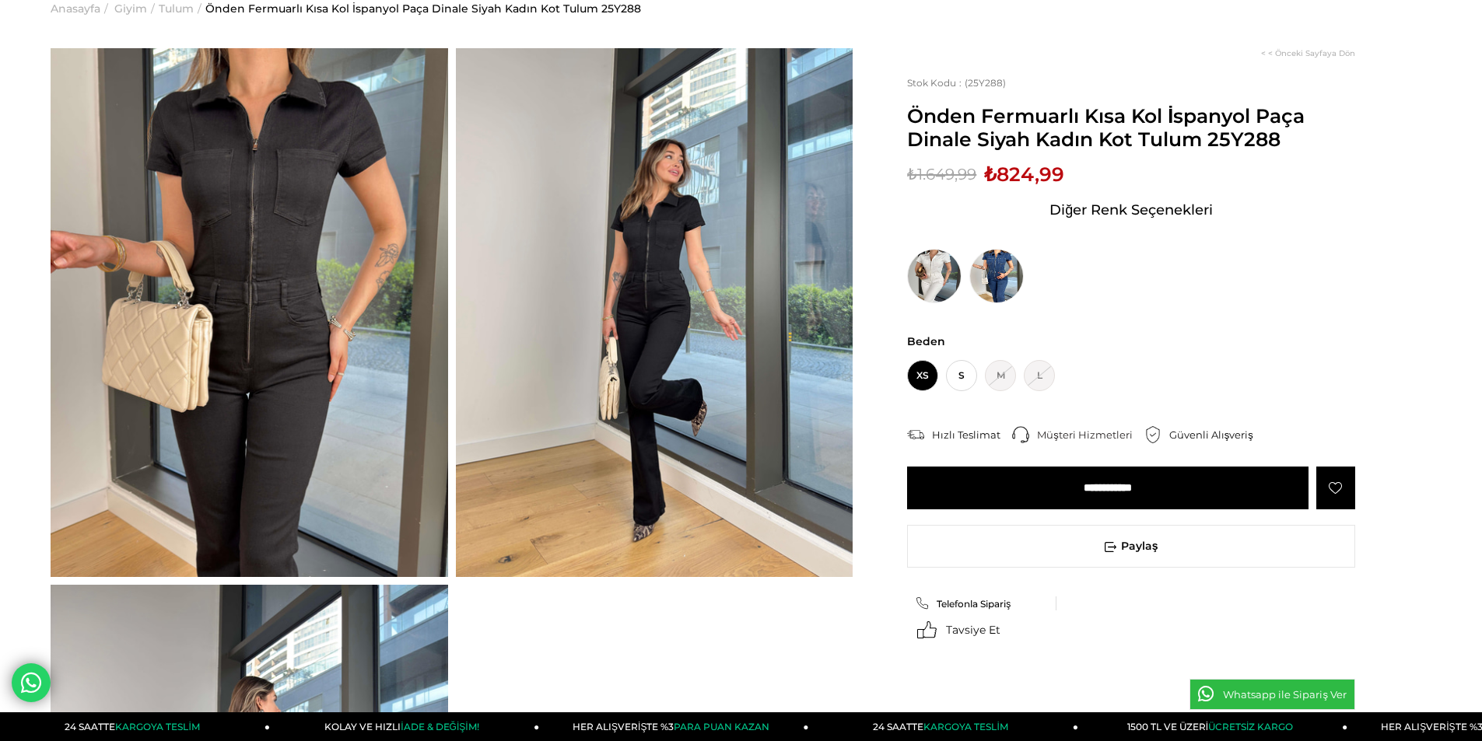
click at [568, 308] on img at bounding box center [654, 312] width 397 height 529
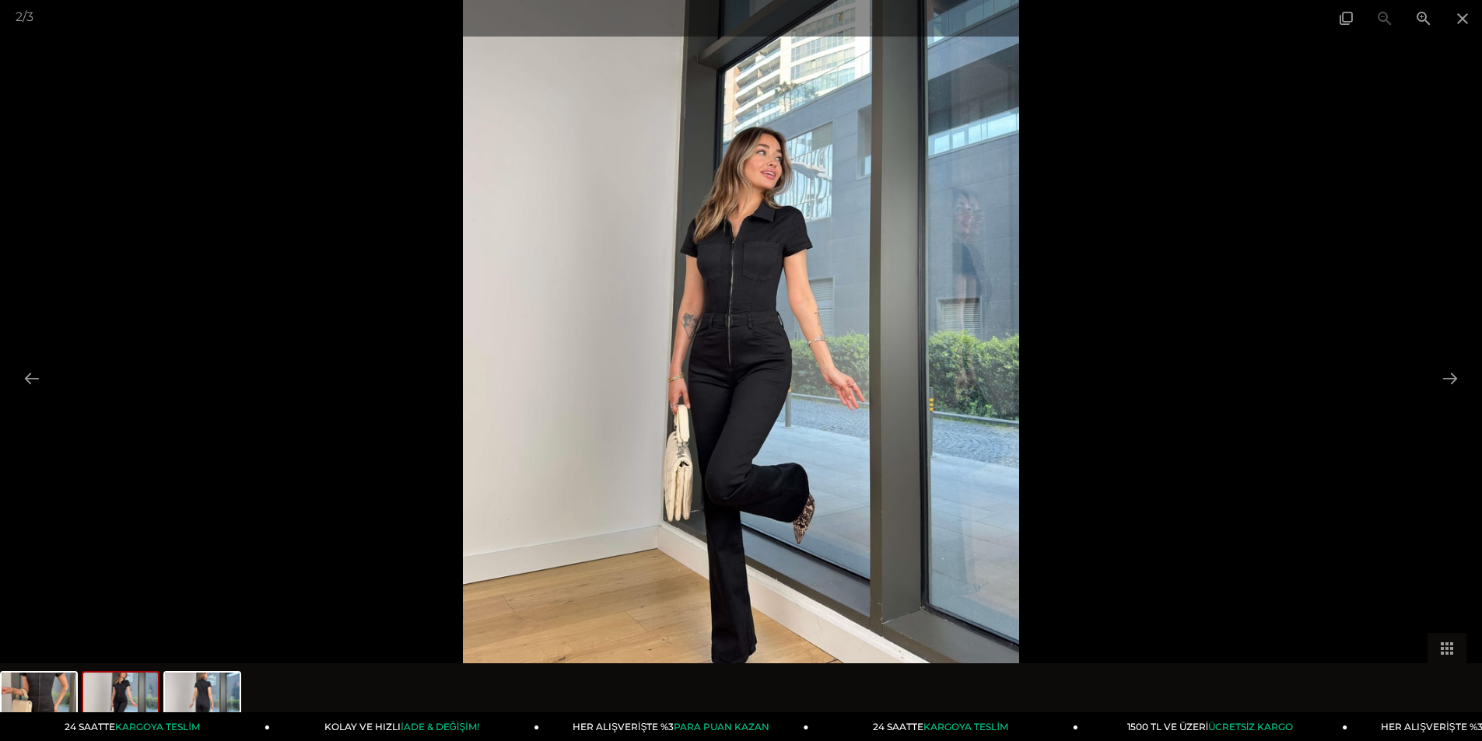
click at [1431, 383] on div at bounding box center [741, 370] width 1482 height 741
click at [1443, 383] on button at bounding box center [1449, 378] width 33 height 30
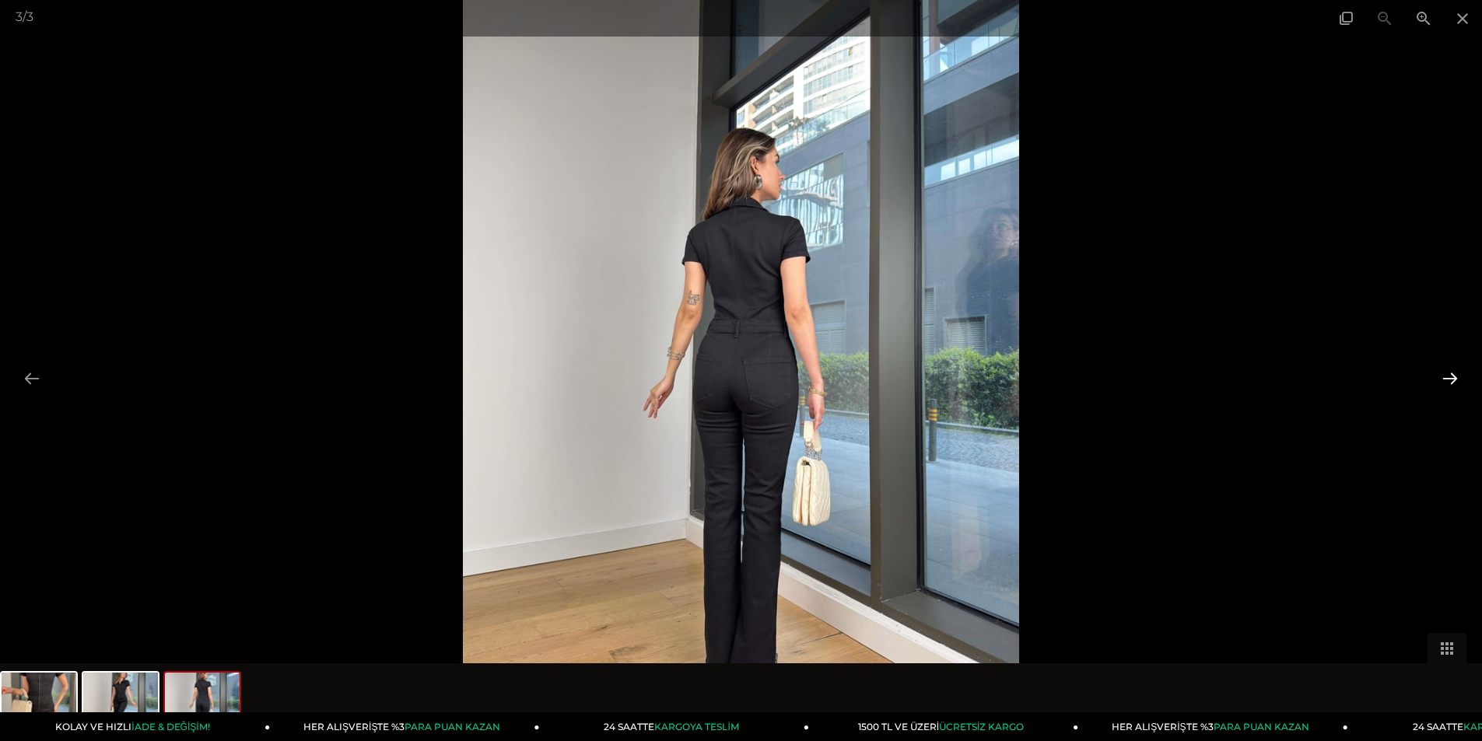
click at [1443, 384] on button at bounding box center [1449, 378] width 33 height 30
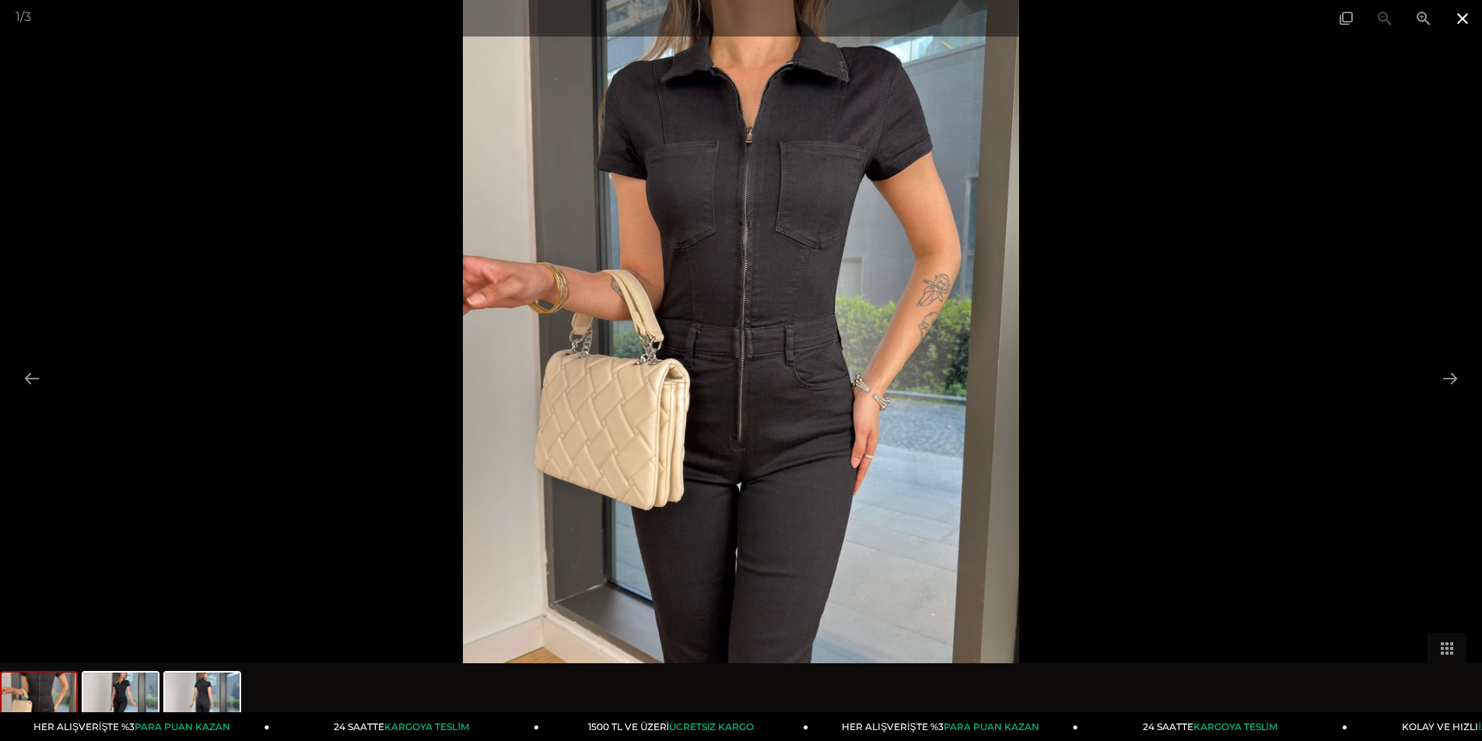
click at [1461, 16] on span at bounding box center [1462, 18] width 39 height 37
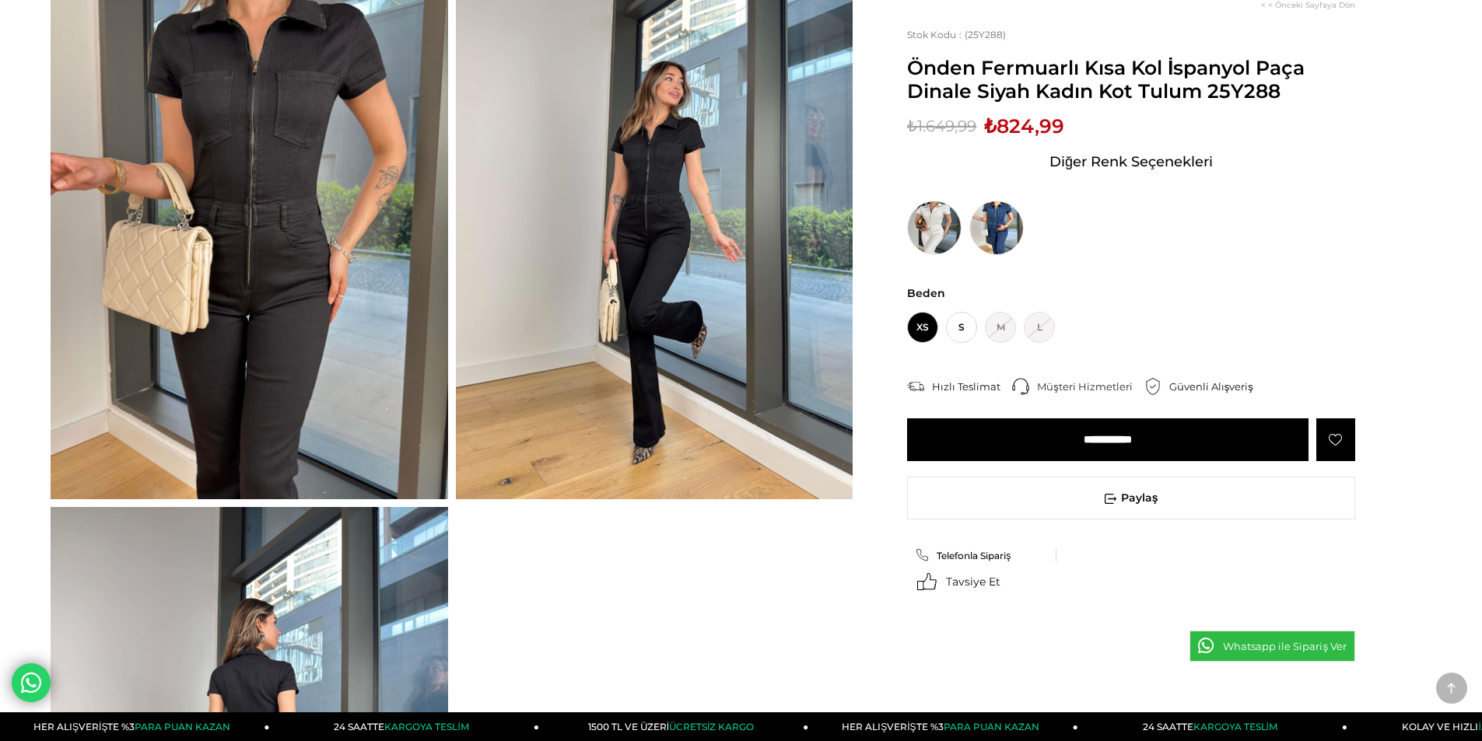
scroll to position [389, 0]
